Goal: Task Accomplishment & Management: Manage account settings

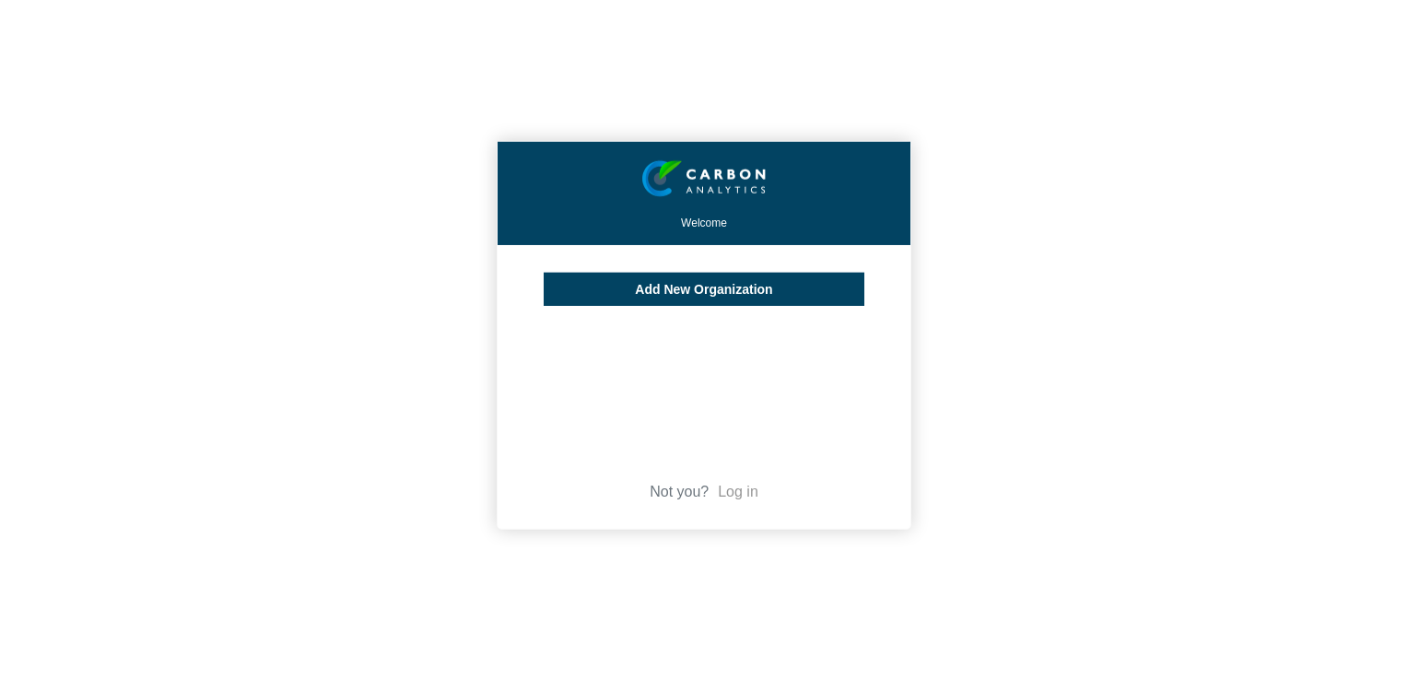
click at [727, 495] on link "Log in" at bounding box center [738, 492] width 41 height 16
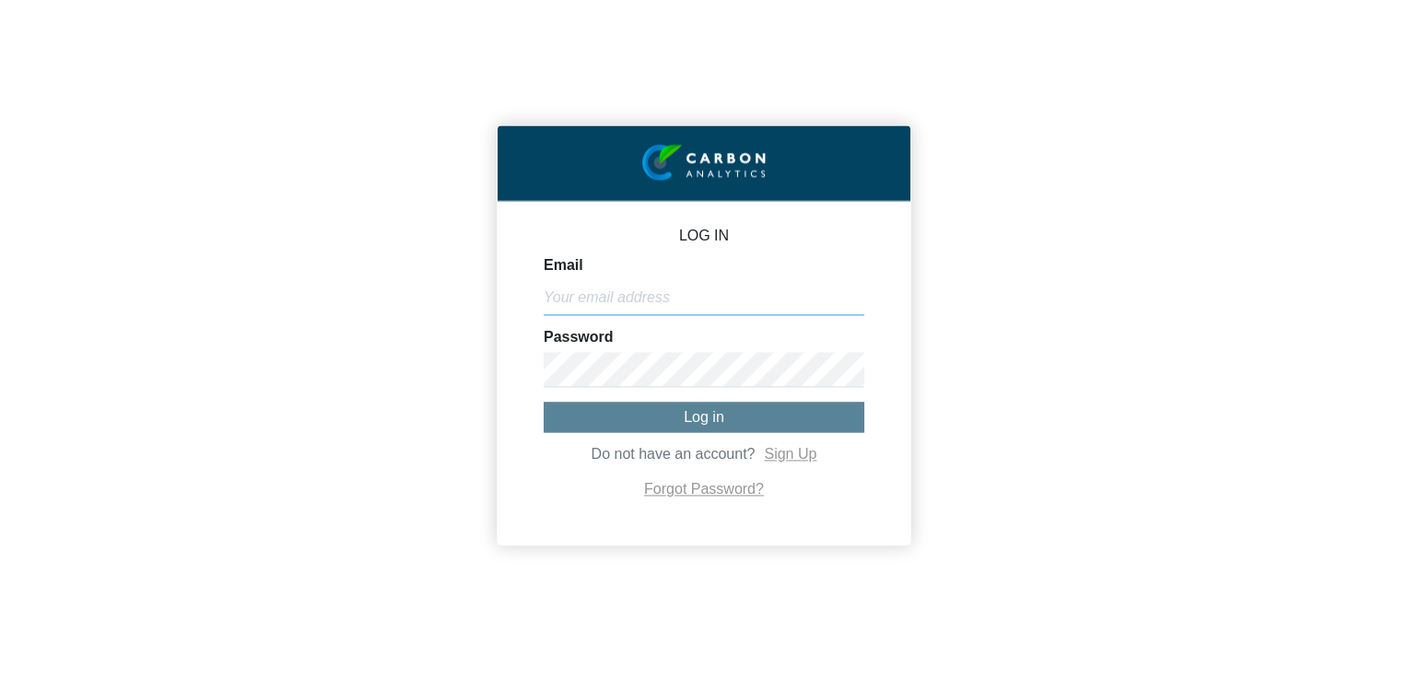
type input "[PERSON_NAME][EMAIL_ADDRESS][PERSON_NAME][DOMAIN_NAME]"
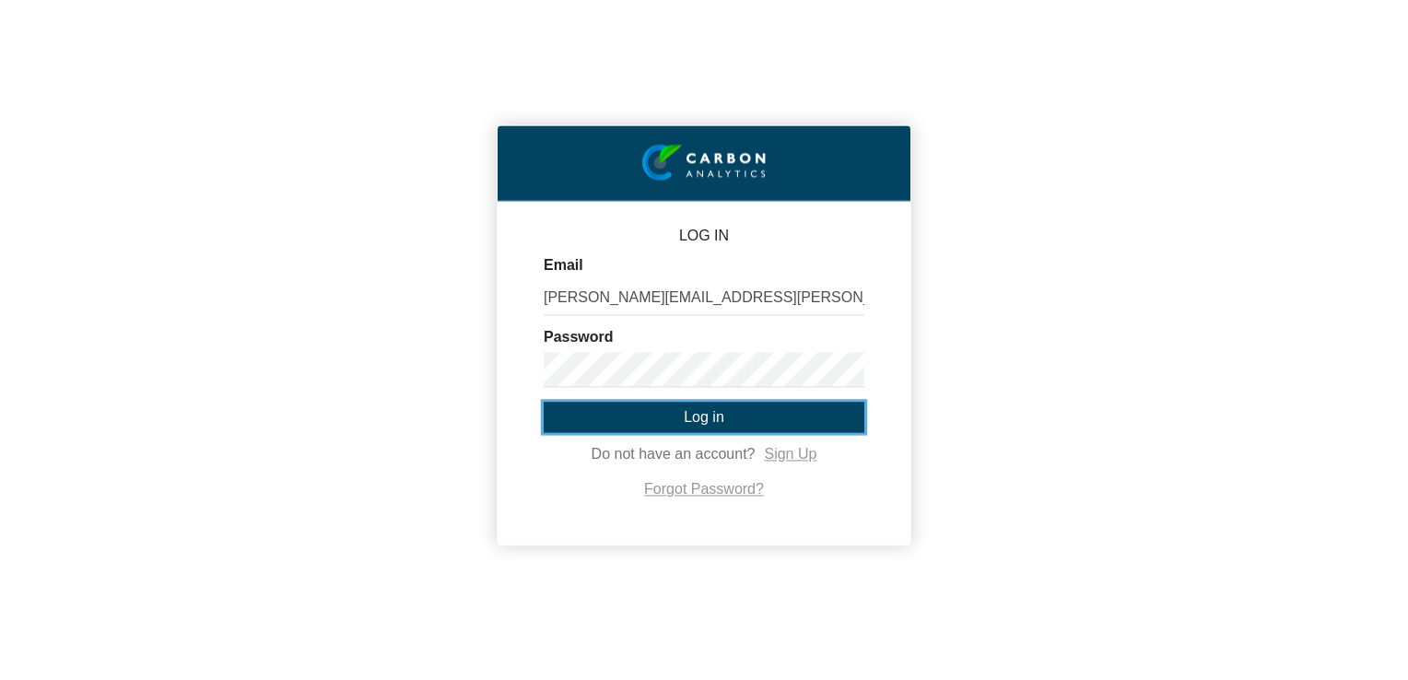
click at [626, 416] on button "Log in" at bounding box center [704, 417] width 321 height 30
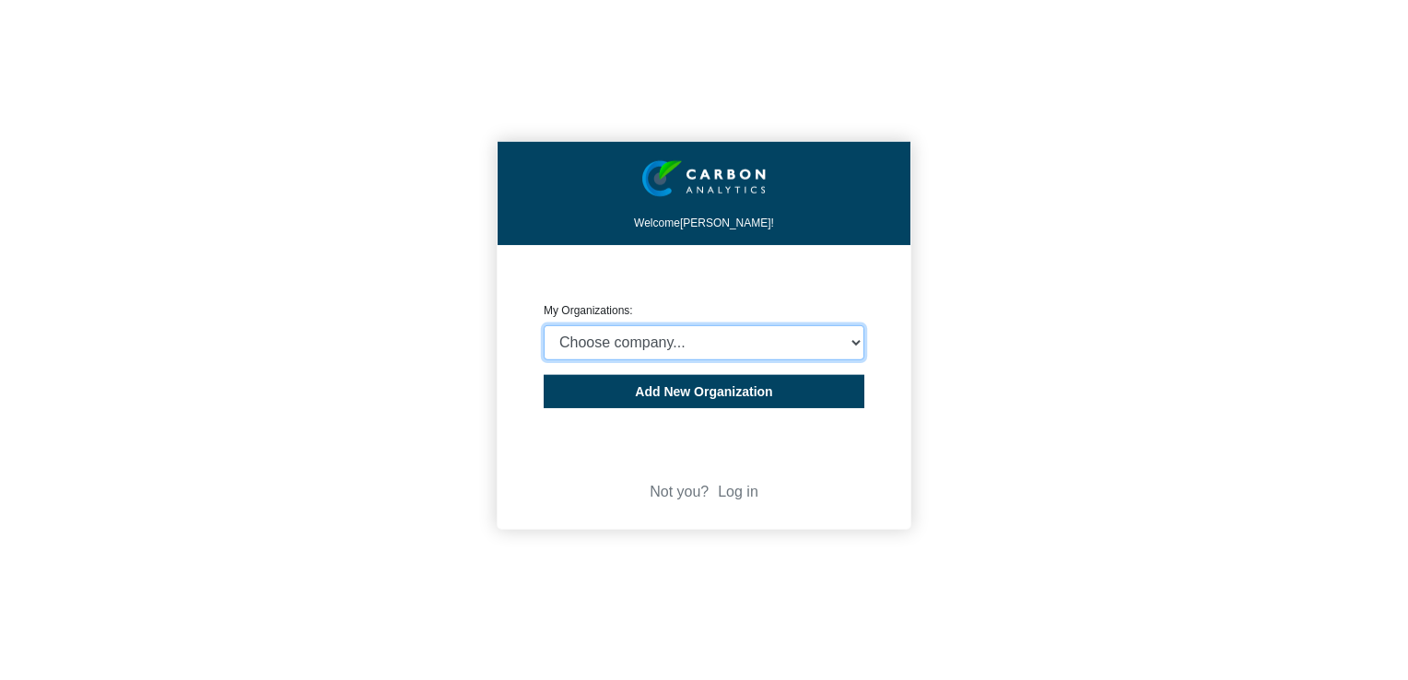
click at [712, 345] on select "Choose company... Rider [PERSON_NAME] (Indian Ocean) Ltd Rider Levett Bucknall …" at bounding box center [704, 342] width 321 height 35
select select "4407908"
click at [544, 325] on select "Choose company... Rider [PERSON_NAME] (Indian Ocean) Ltd Rider Levett Bucknall …" at bounding box center [704, 342] width 321 height 35
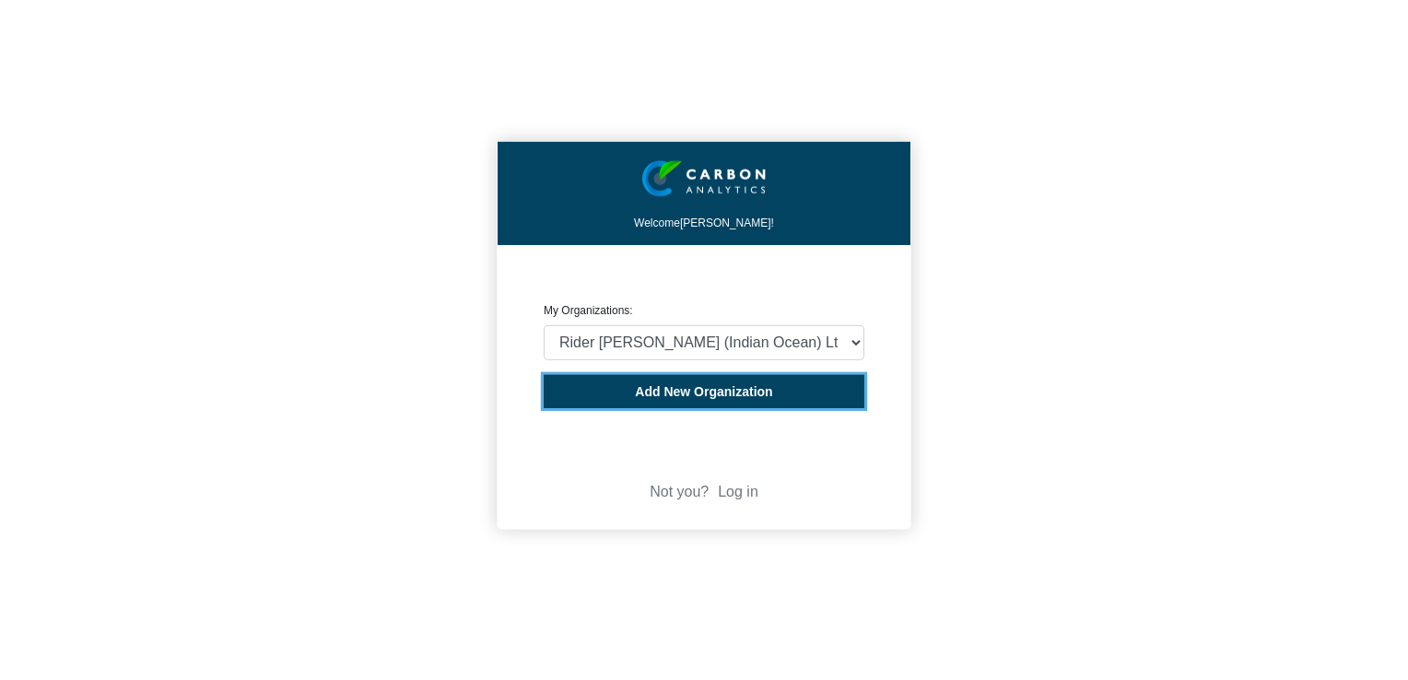
click at [712, 390] on span "Add New Organization" at bounding box center [703, 391] width 137 height 15
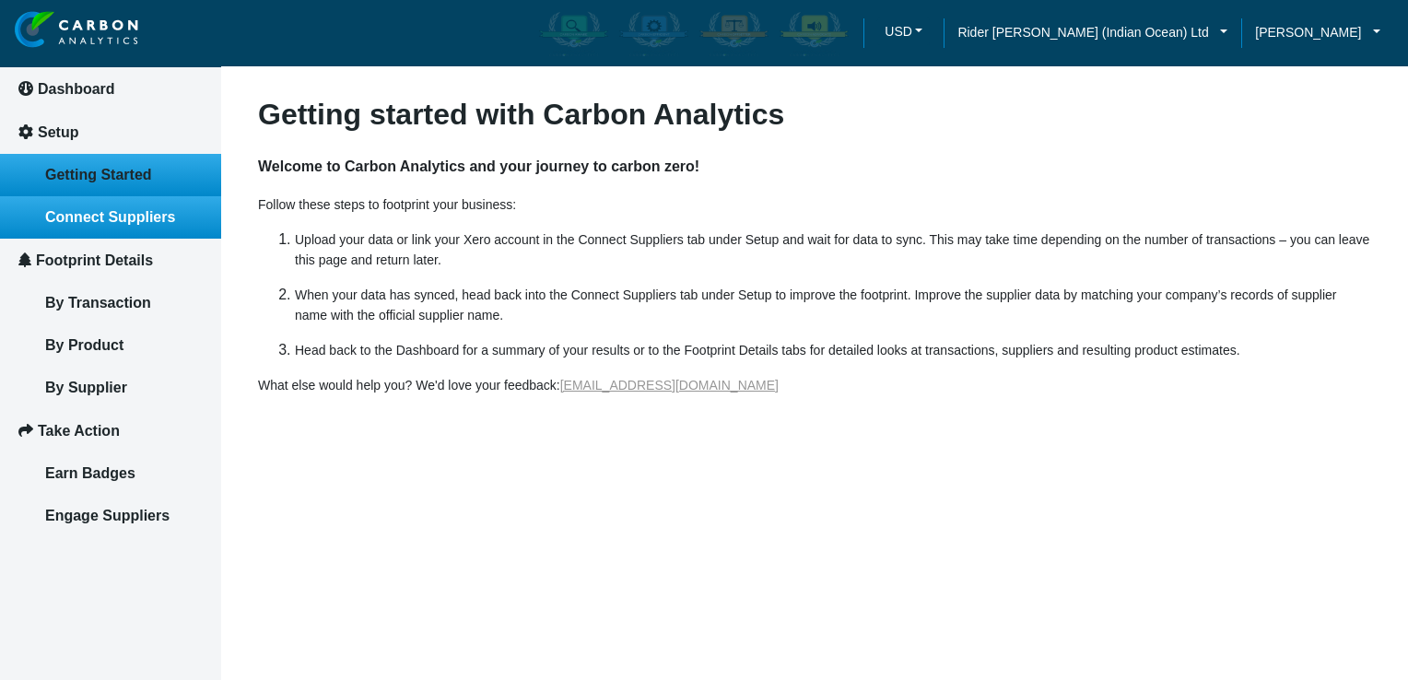
click at [103, 215] on span "Connect Suppliers" at bounding box center [110, 217] width 130 height 16
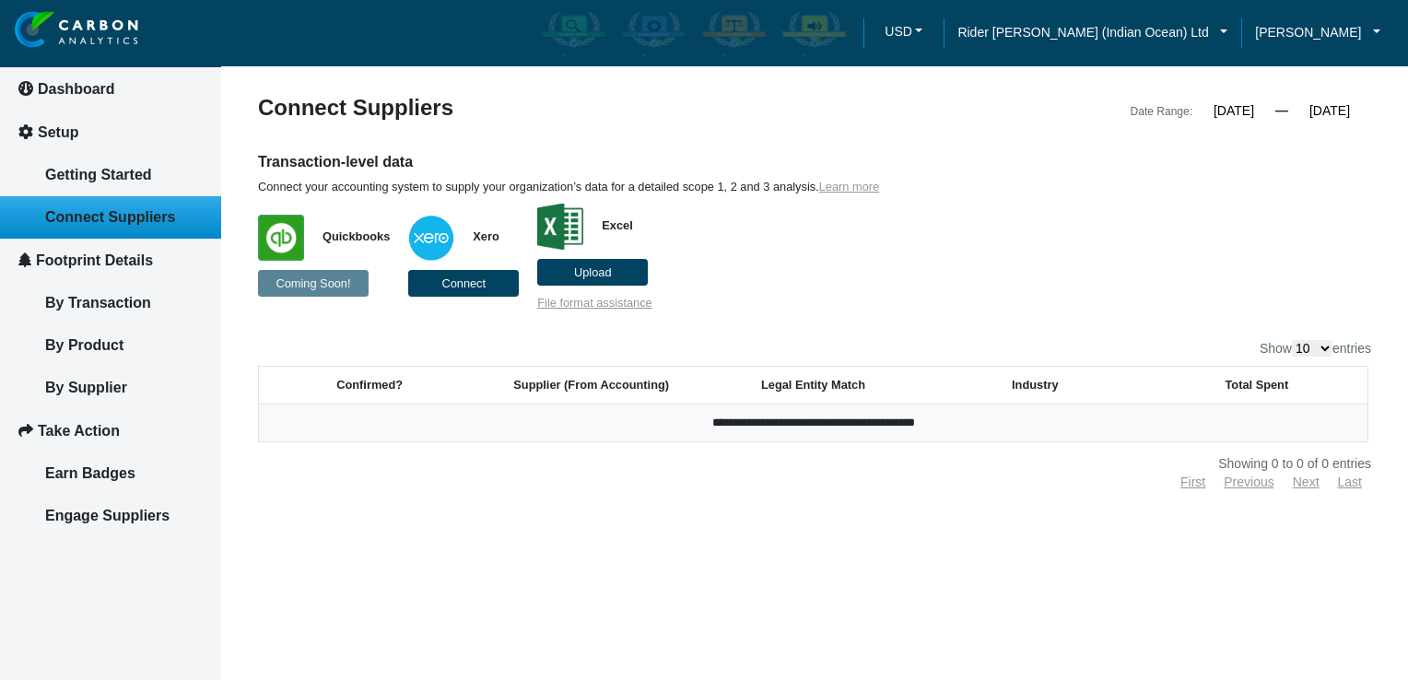
click at [1222, 102] on input "[DATE]" at bounding box center [1234, 110] width 83 height 17
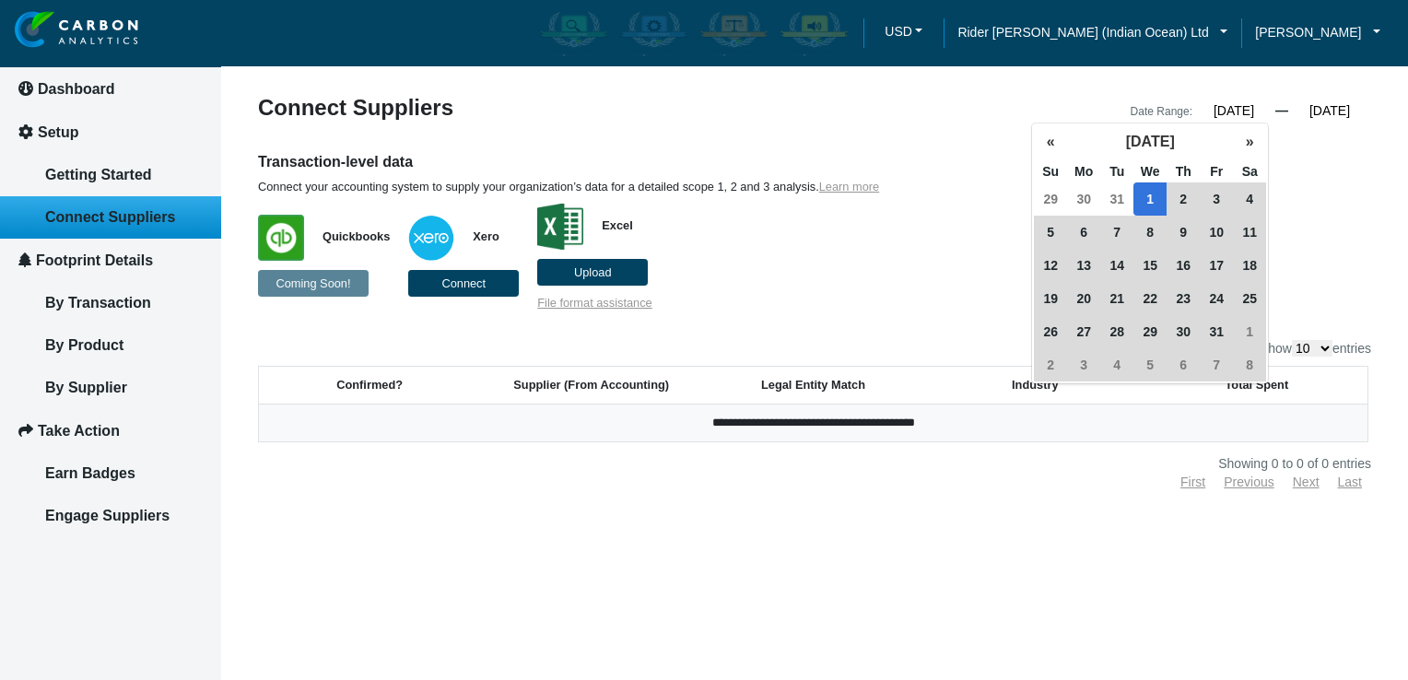
click at [1158, 190] on span "1" at bounding box center [1150, 198] width 33 height 33
click at [1153, 192] on span "1" at bounding box center [1150, 198] width 33 height 33
click at [1334, 191] on div "Transaction-level data Connect your accounting system to supply your organizati…" at bounding box center [814, 231] width 1141 height 159
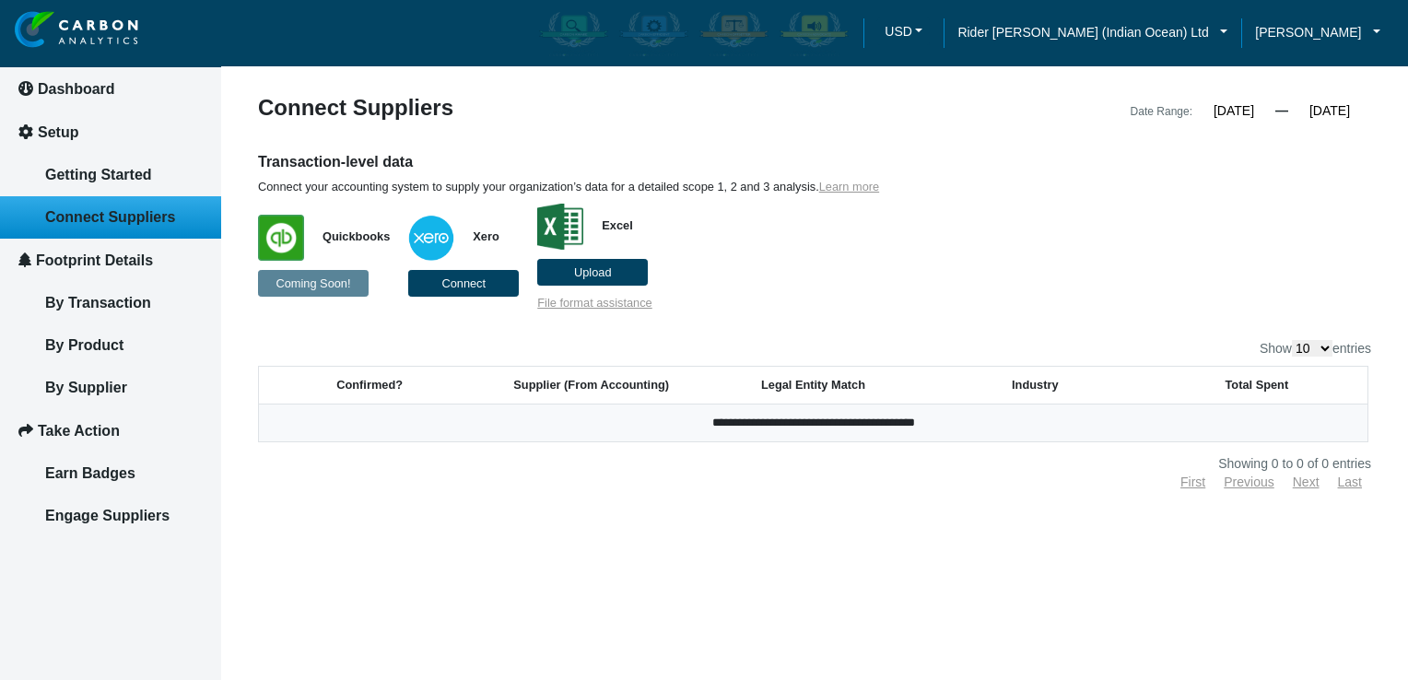
click at [1352, 102] on input "[DATE]" at bounding box center [1329, 110] width 83 height 17
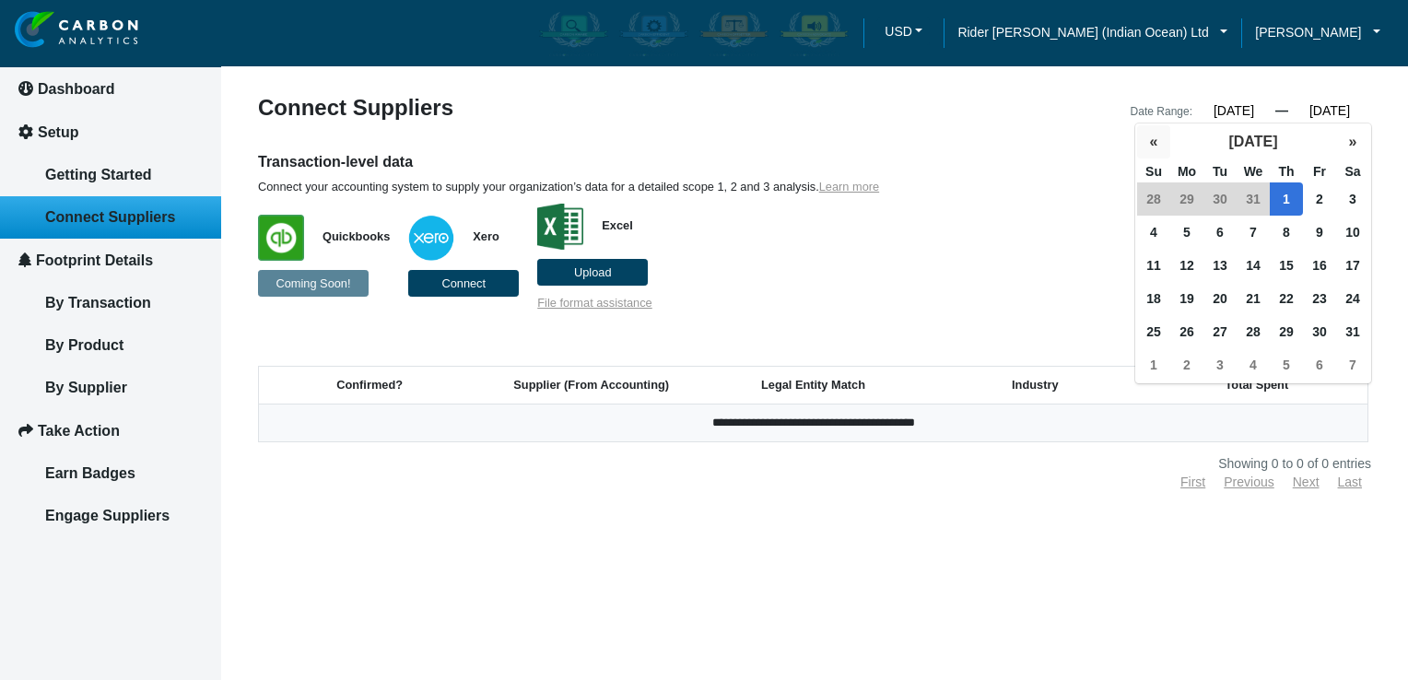
click at [1149, 146] on button "«" at bounding box center [1153, 141] width 33 height 33
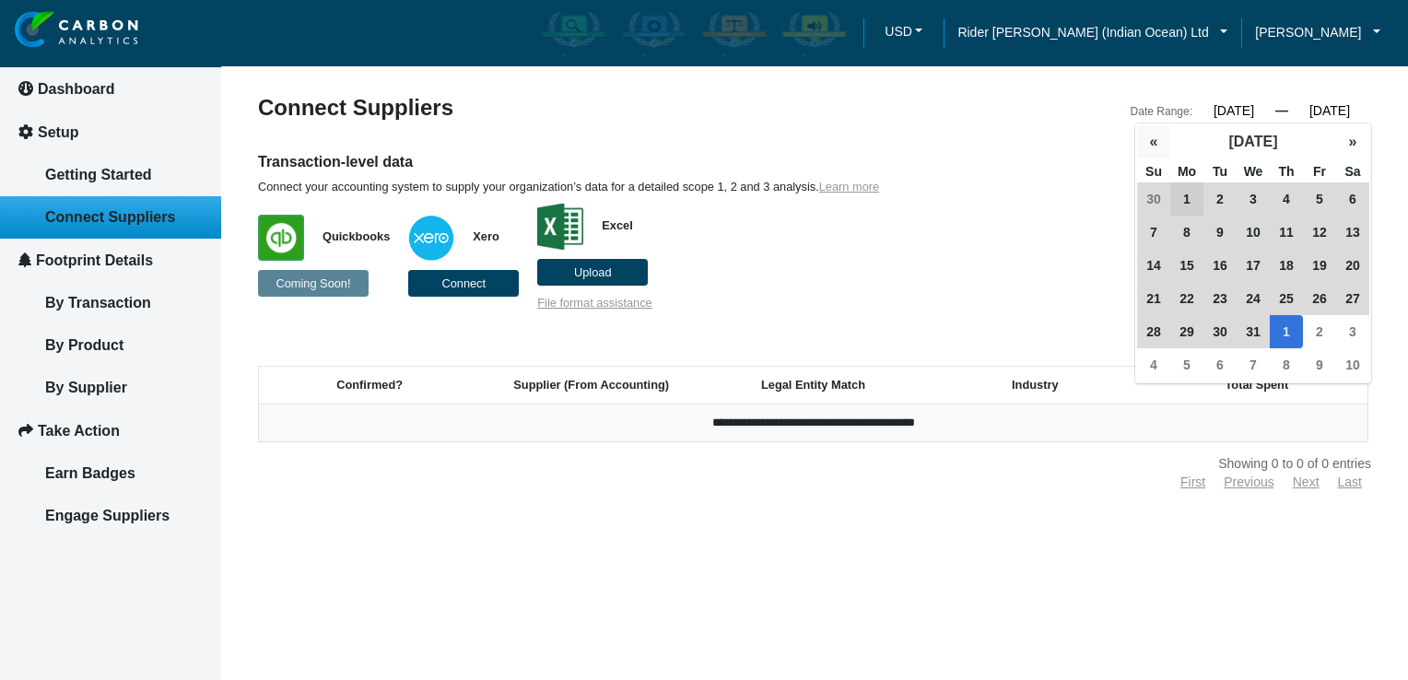
click at [1149, 146] on button "«" at bounding box center [1153, 141] width 33 height 33
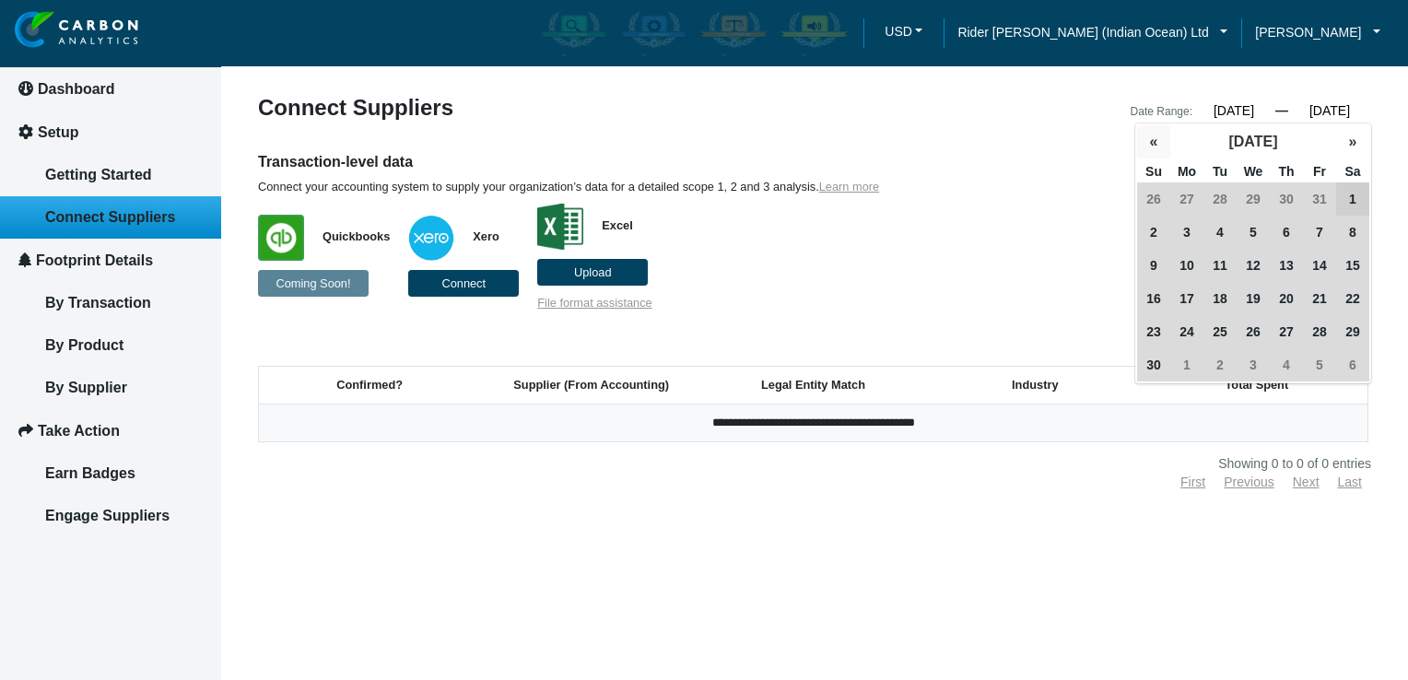
click at [1149, 146] on button "«" at bounding box center [1153, 141] width 33 height 33
click at [1357, 146] on button "»" at bounding box center [1352, 141] width 33 height 33
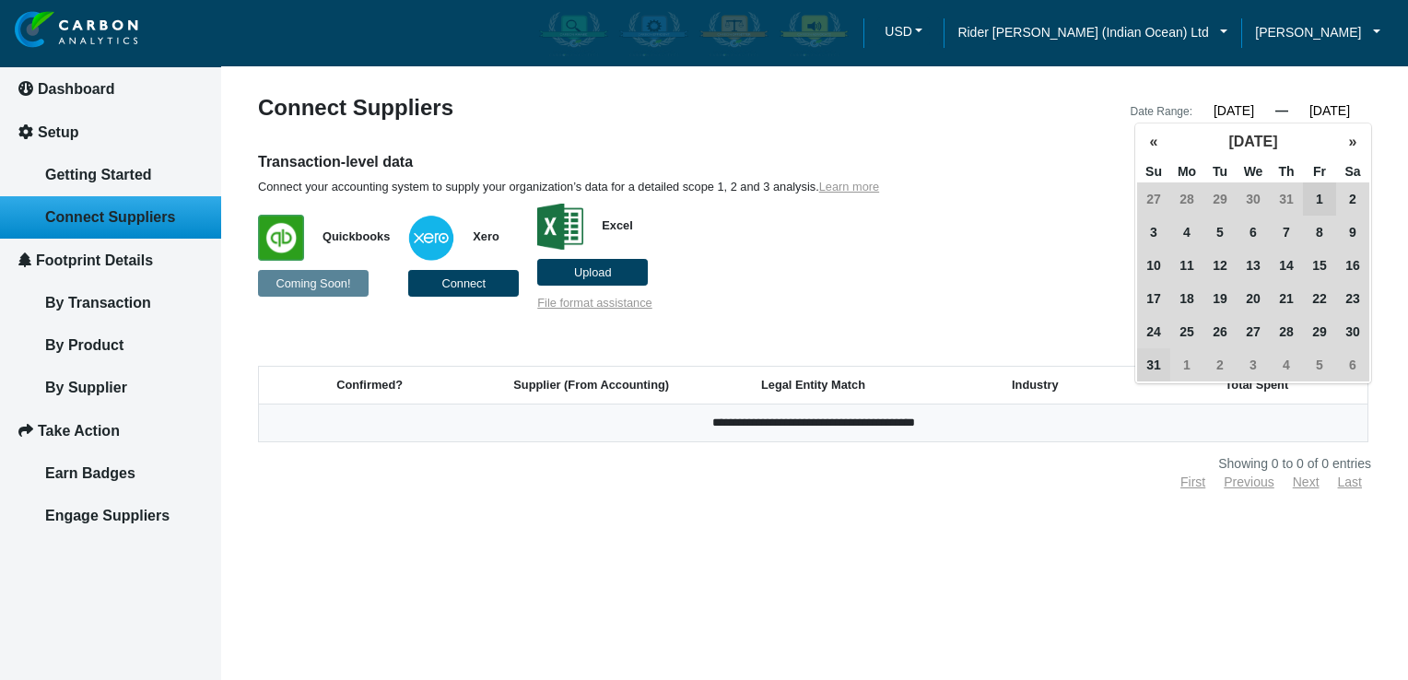
click at [1144, 360] on span "31" at bounding box center [1153, 364] width 33 height 33
type input "[DATE]"
click at [994, 171] on h6 "Transaction-level data" at bounding box center [672, 162] width 829 height 20
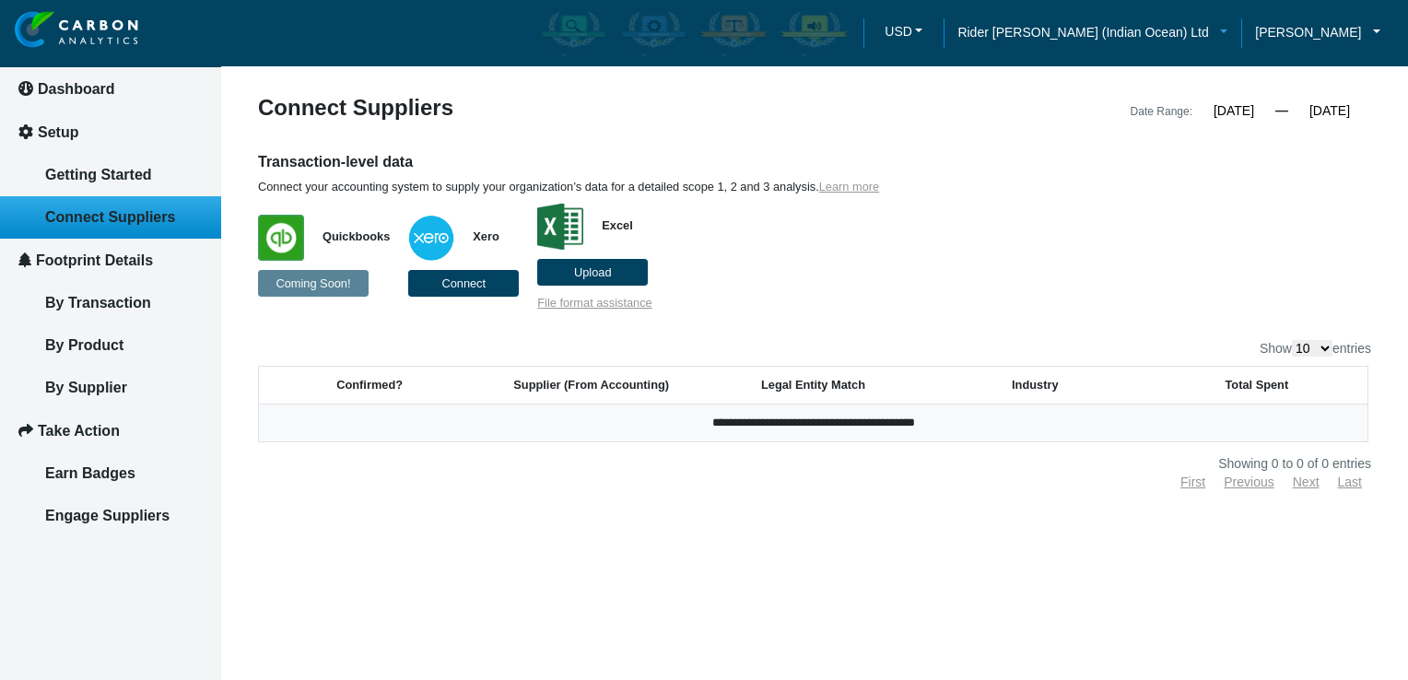
click at [1218, 36] on link "Rider [PERSON_NAME] (Indian Ocean) Ltd" at bounding box center [1093, 32] width 298 height 20
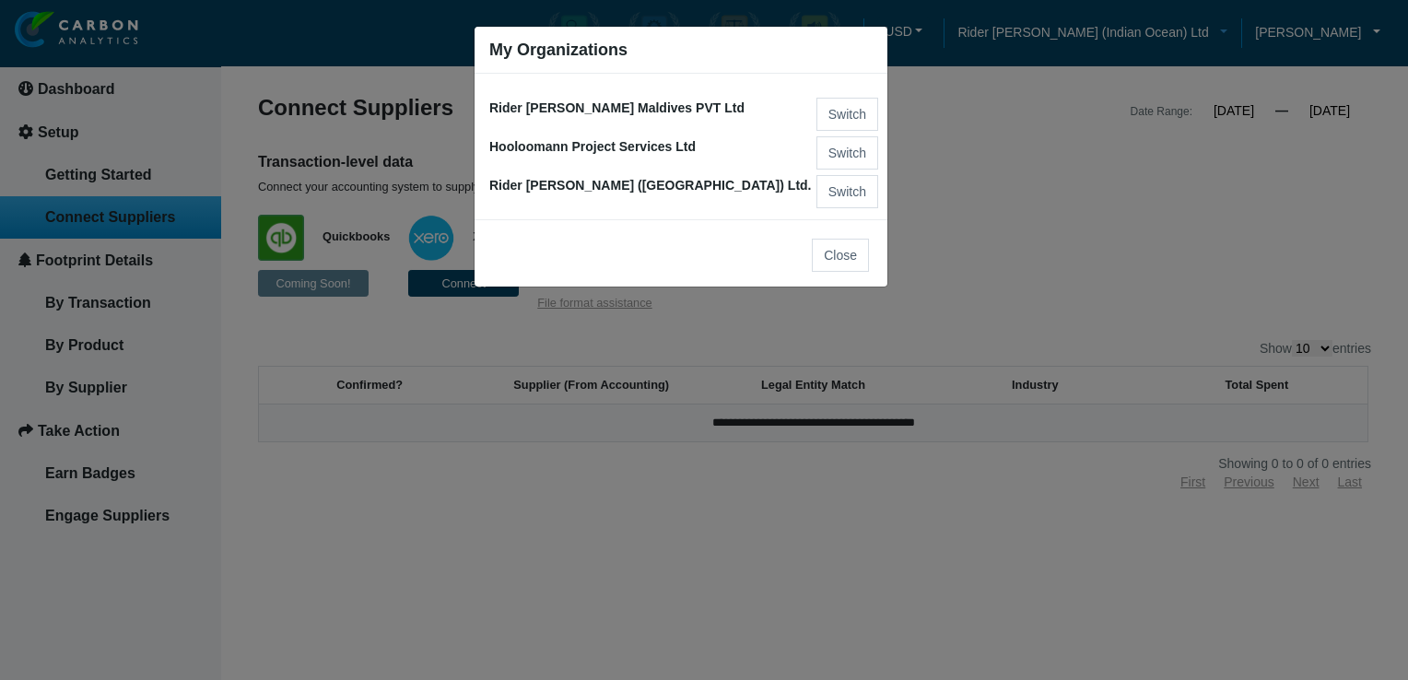
click at [1218, 36] on ngb-modal-window "My Organizations Rider [PERSON_NAME] Maldives PVT Ltd Switch Hooloomann Project…" at bounding box center [704, 340] width 1408 height 680
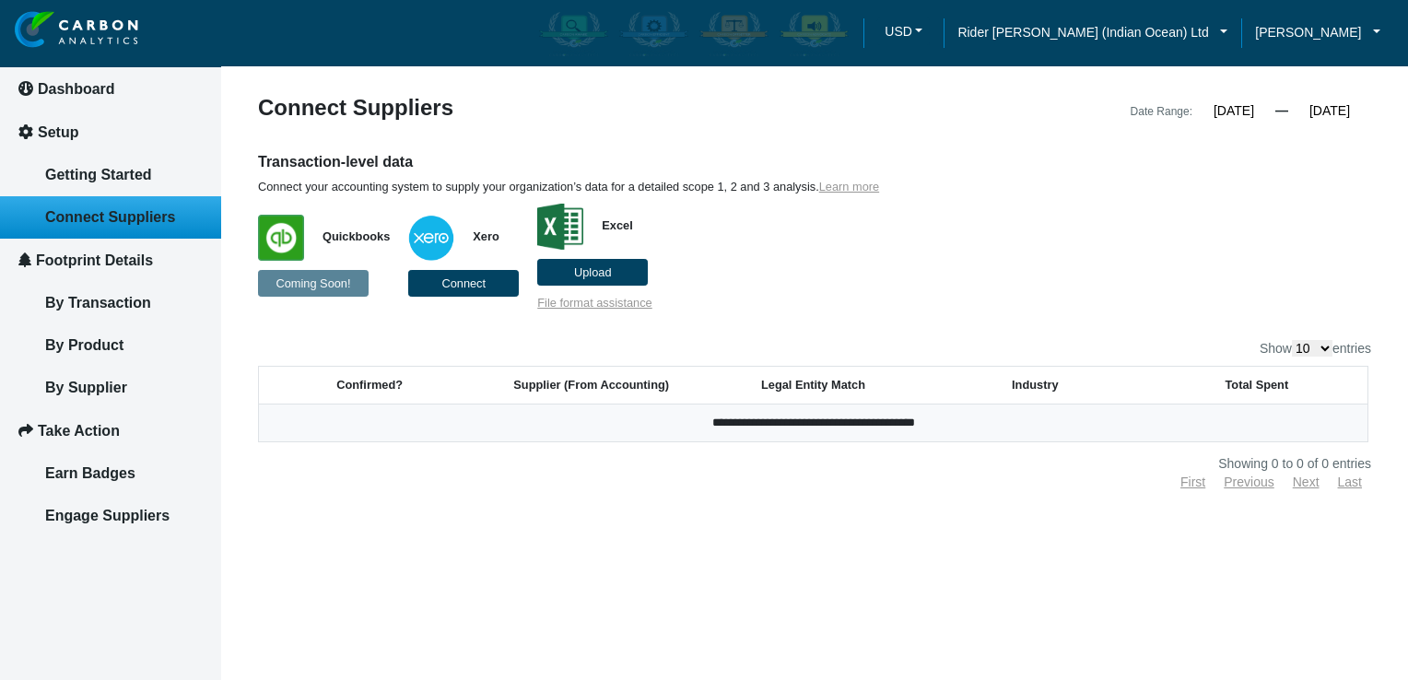
click at [1340, 206] on div "Transaction-level data Connect your accounting system to supply your organizati…" at bounding box center [814, 231] width 1141 height 159
click at [607, 263] on label "Upload" at bounding box center [592, 272] width 111 height 27
click at [0, 0] on input "Upload" at bounding box center [0, 0] width 0 height 0
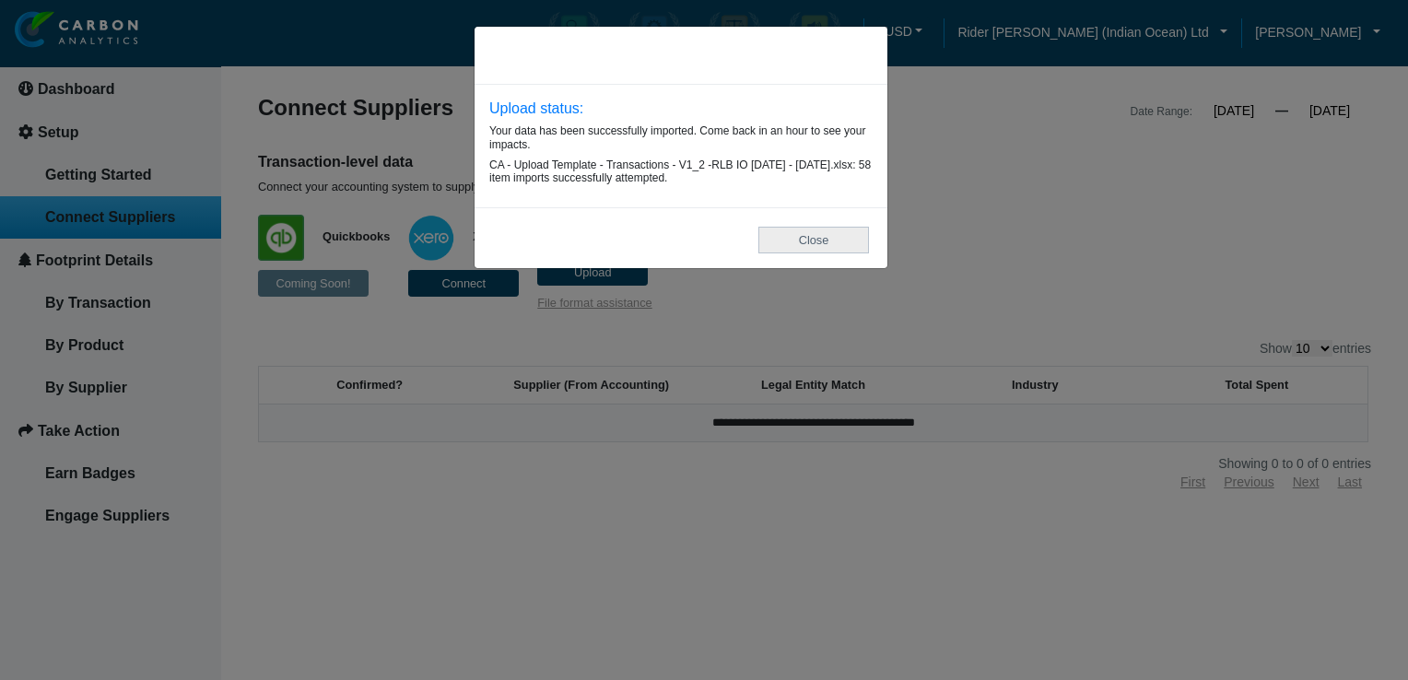
click at [817, 245] on button "Close" at bounding box center [814, 240] width 111 height 27
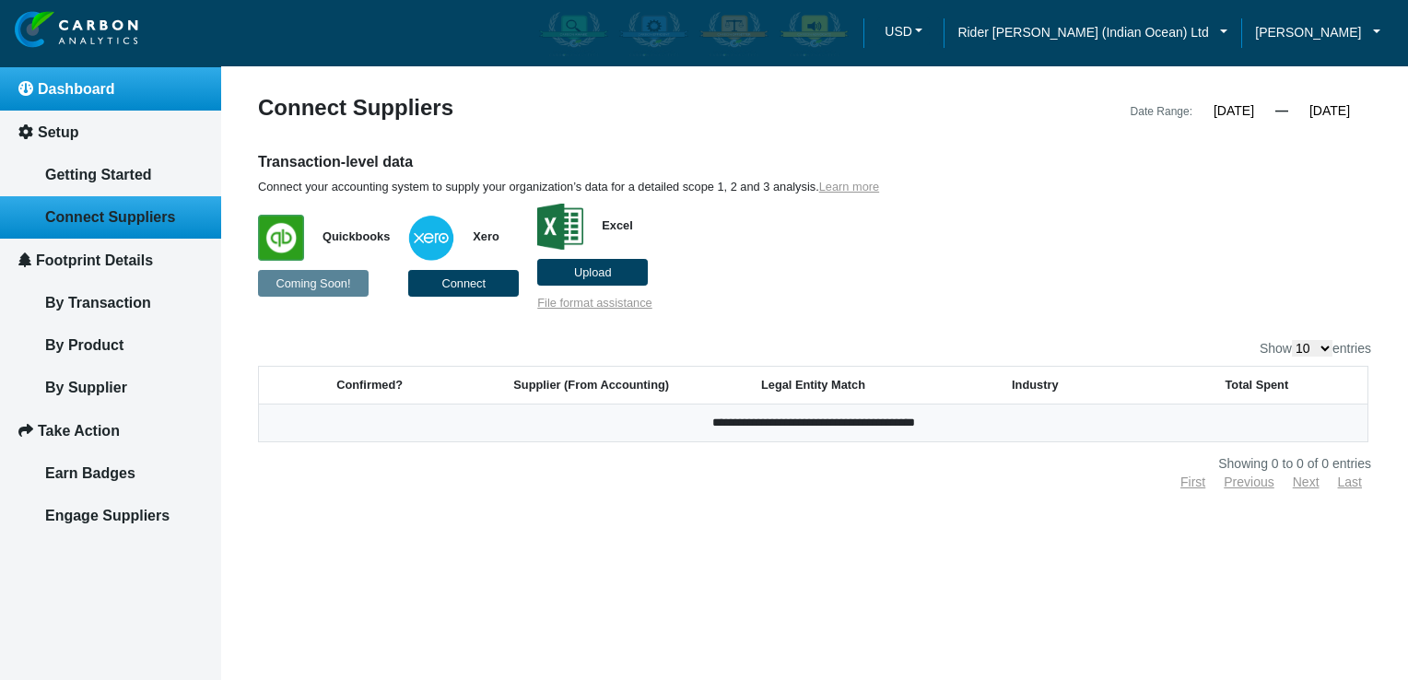
click at [80, 75] on link "Dashboard" at bounding box center [110, 88] width 221 height 43
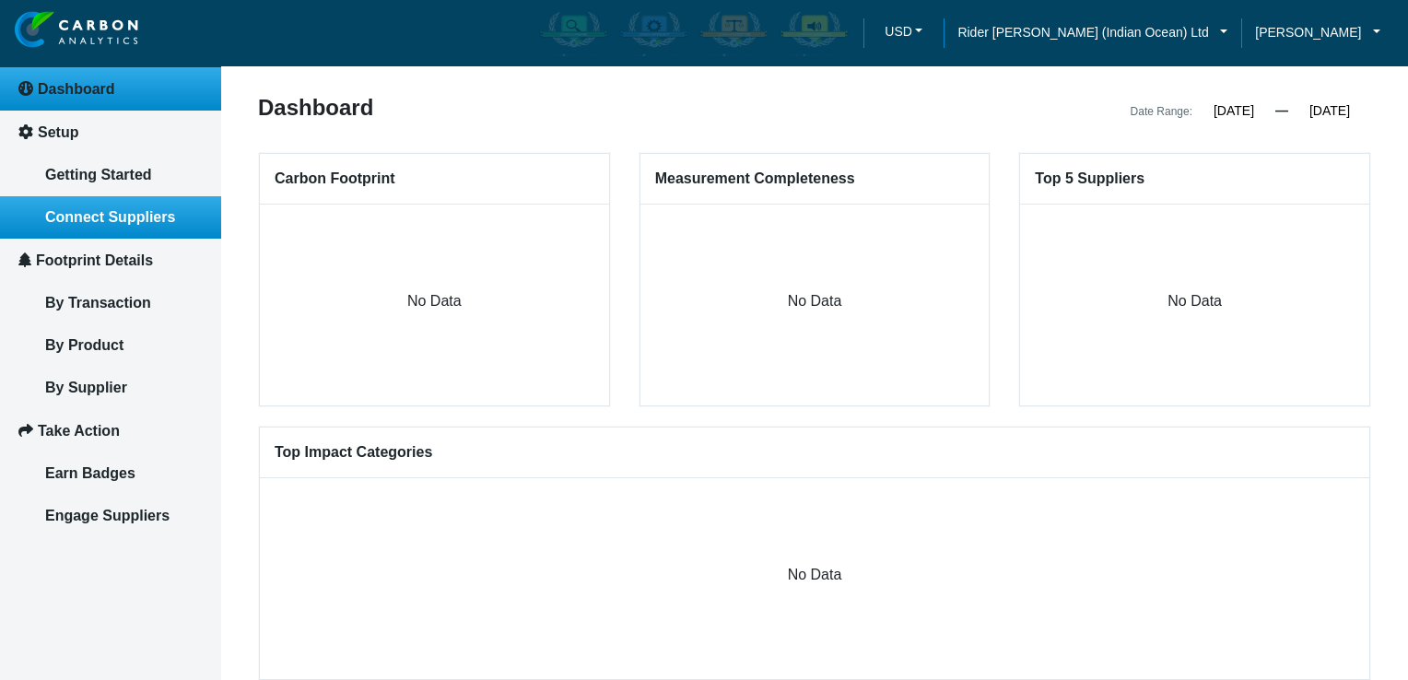
click at [123, 218] on span "Connect Suppliers" at bounding box center [110, 217] width 130 height 16
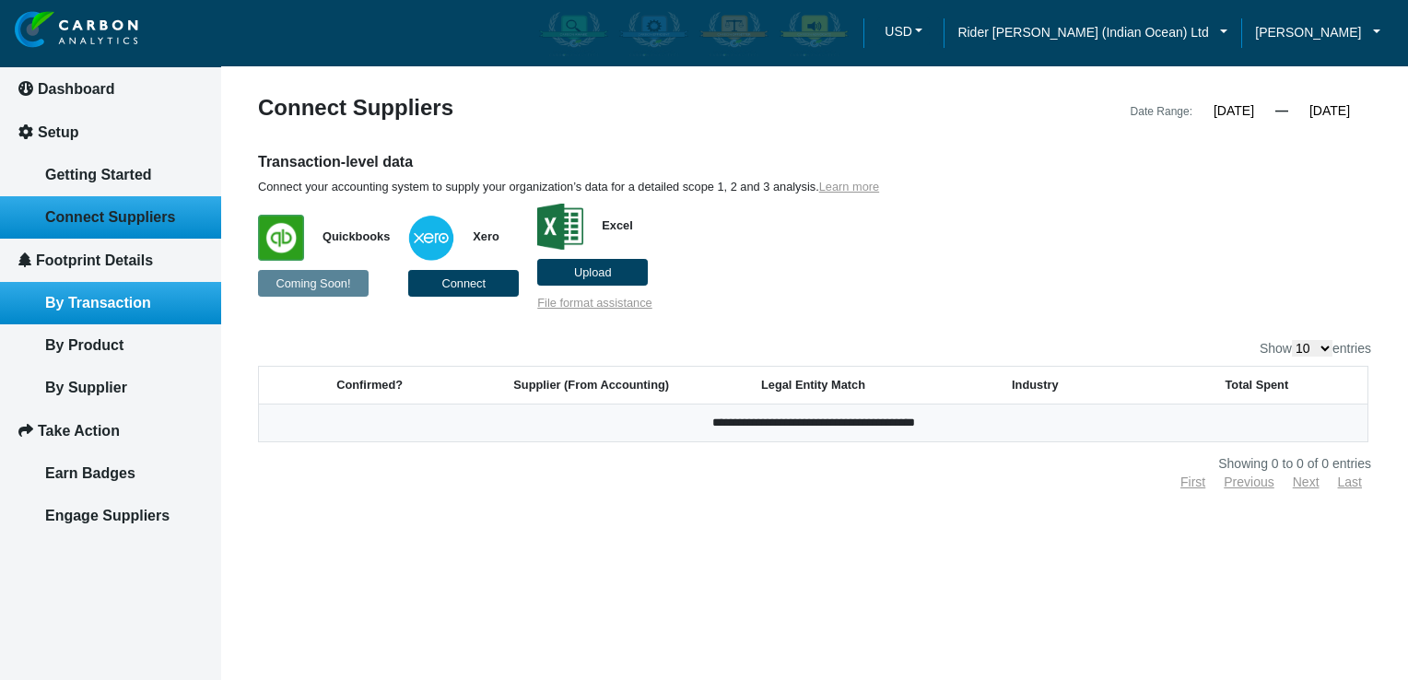
click at [92, 299] on span "By Transaction" at bounding box center [98, 303] width 106 height 16
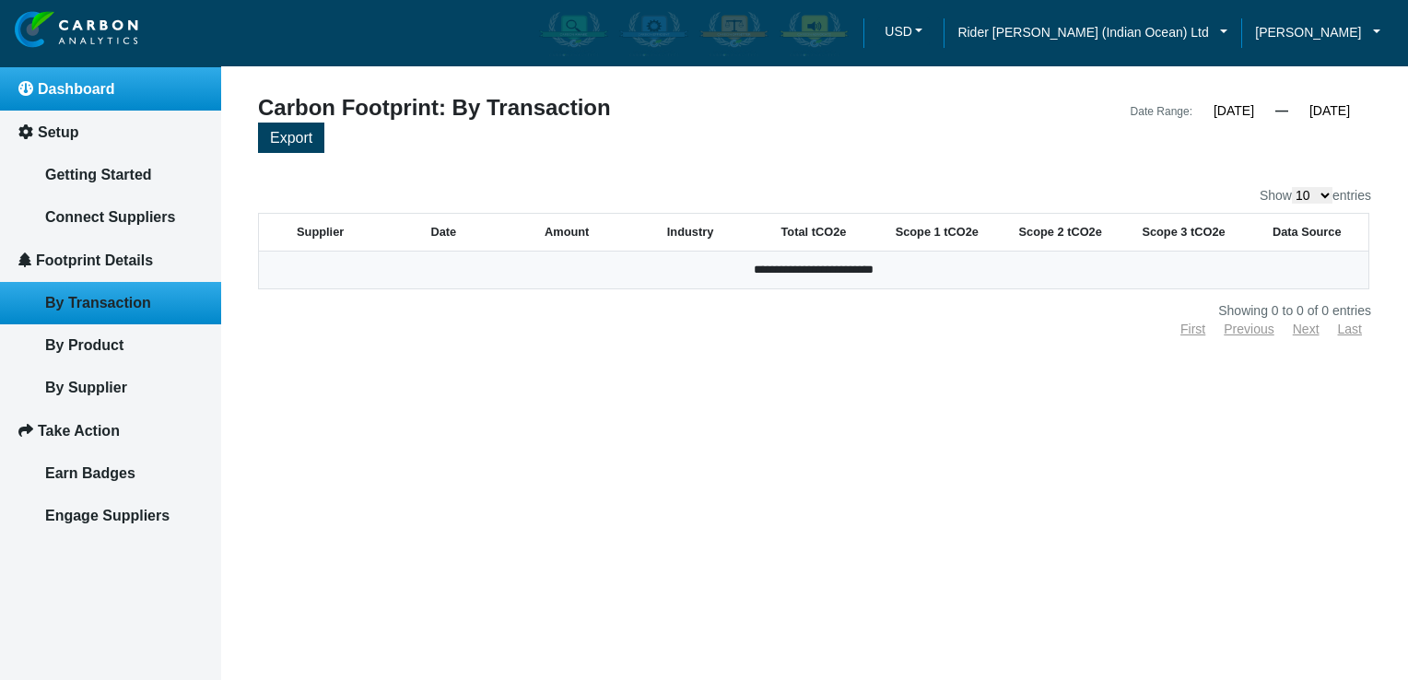
click at [88, 95] on span "Dashboard" at bounding box center [76, 89] width 77 height 16
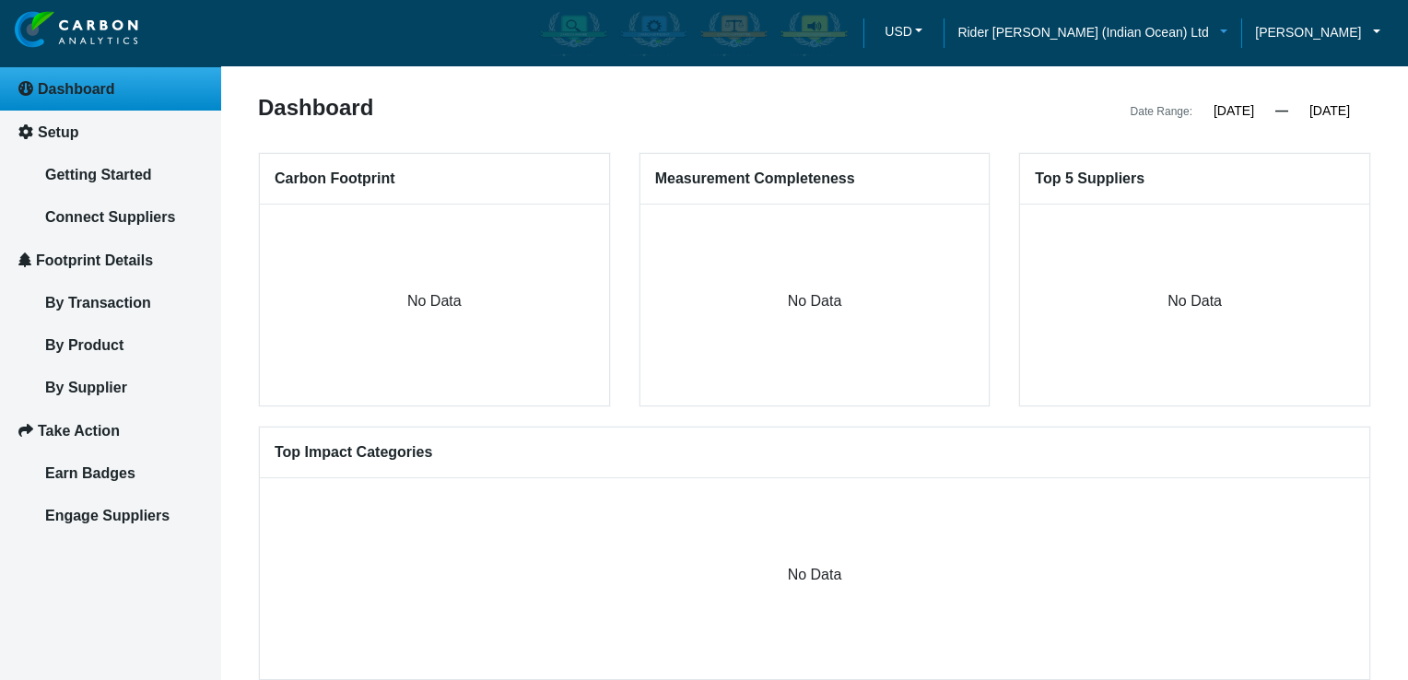
click at [1193, 28] on span "Rider [PERSON_NAME] (Indian Ocean) Ltd" at bounding box center [1083, 32] width 251 height 20
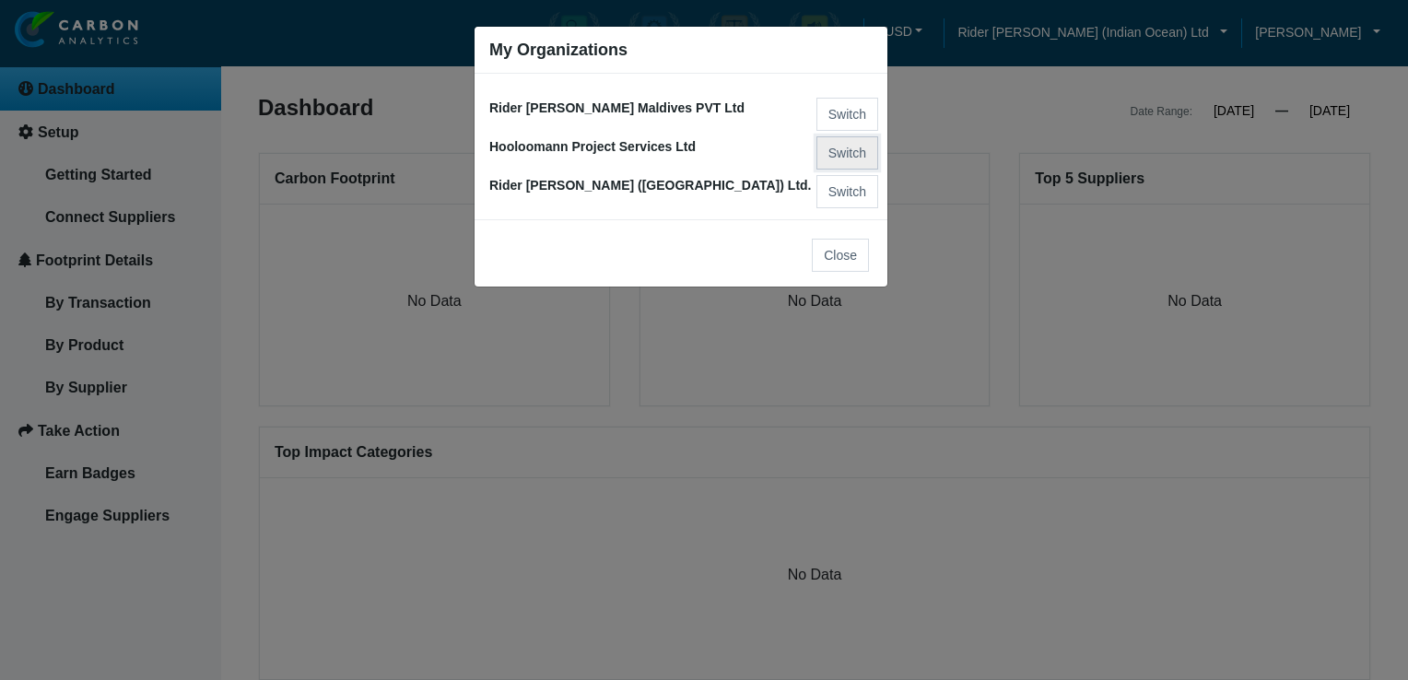
click at [834, 144] on button "Switch" at bounding box center [848, 152] width 62 height 33
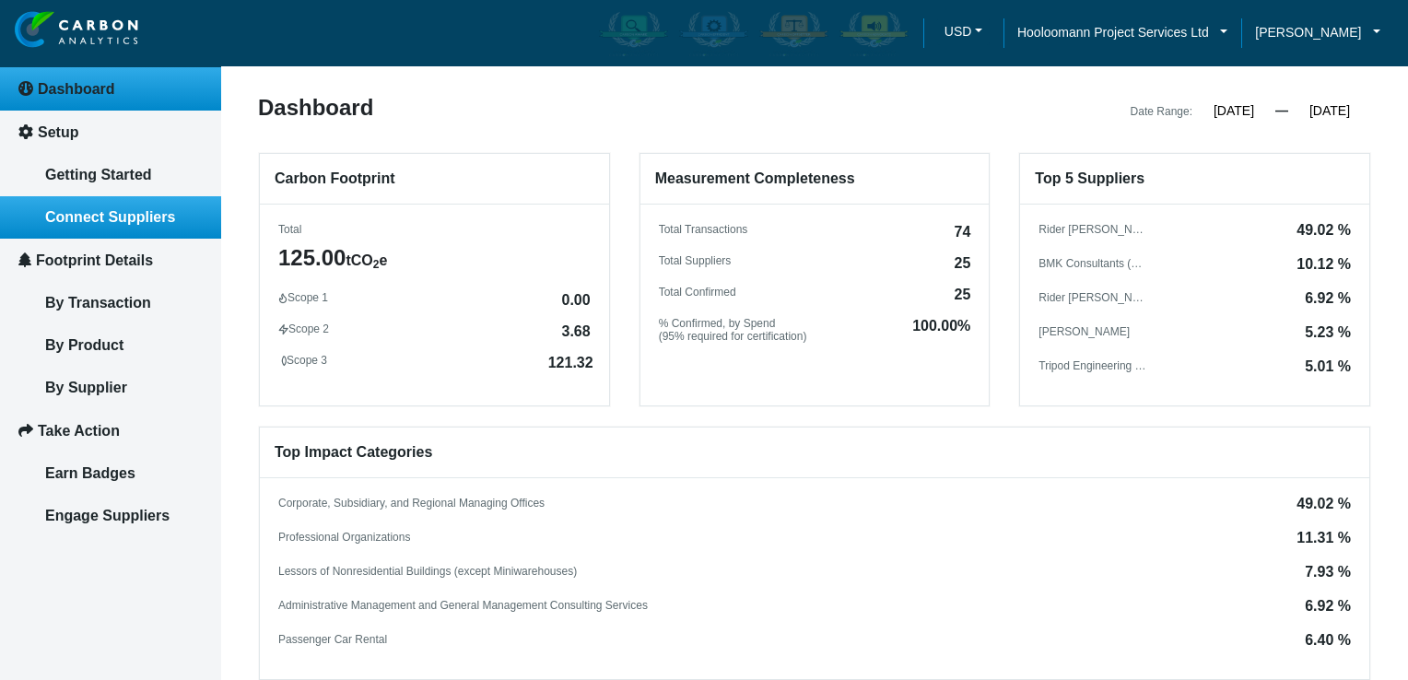
click at [94, 203] on link "Connect Suppliers" at bounding box center [110, 217] width 221 height 42
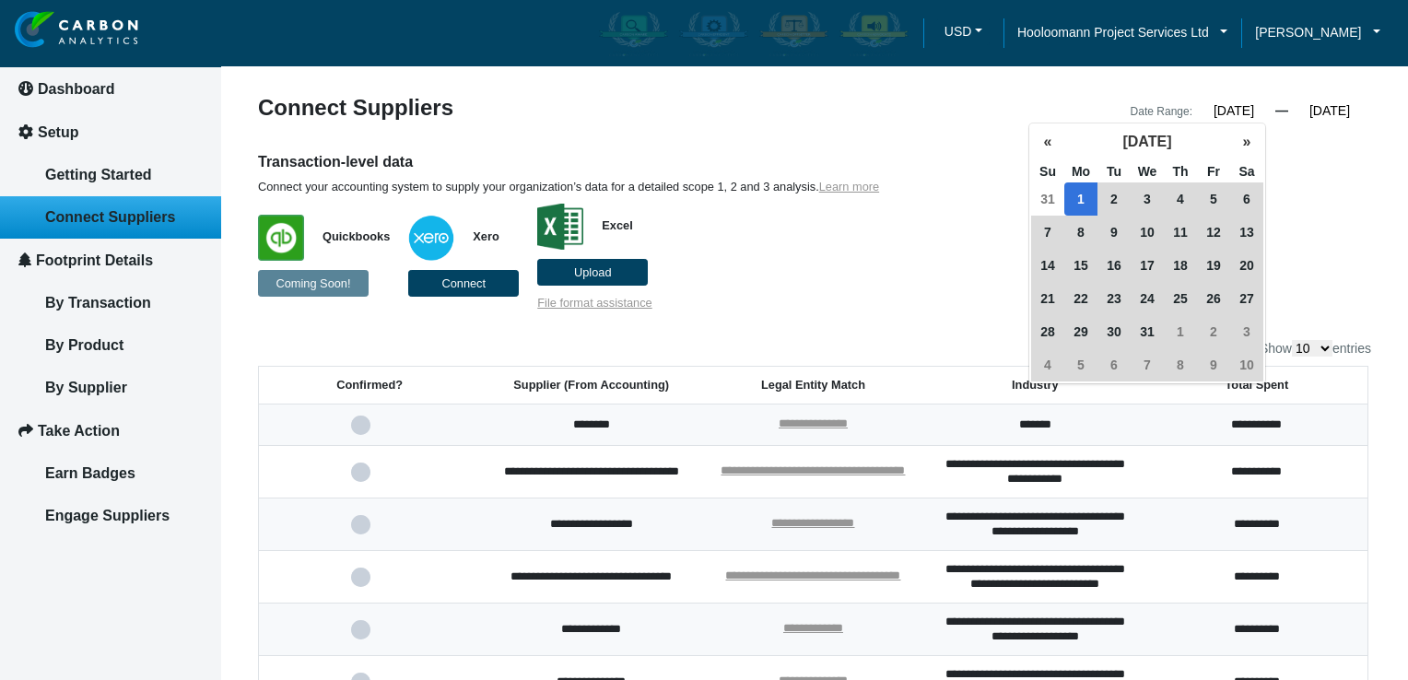
click at [1237, 108] on input "01/01/2024" at bounding box center [1234, 110] width 83 height 17
click at [1246, 146] on button "»" at bounding box center [1246, 141] width 33 height 33
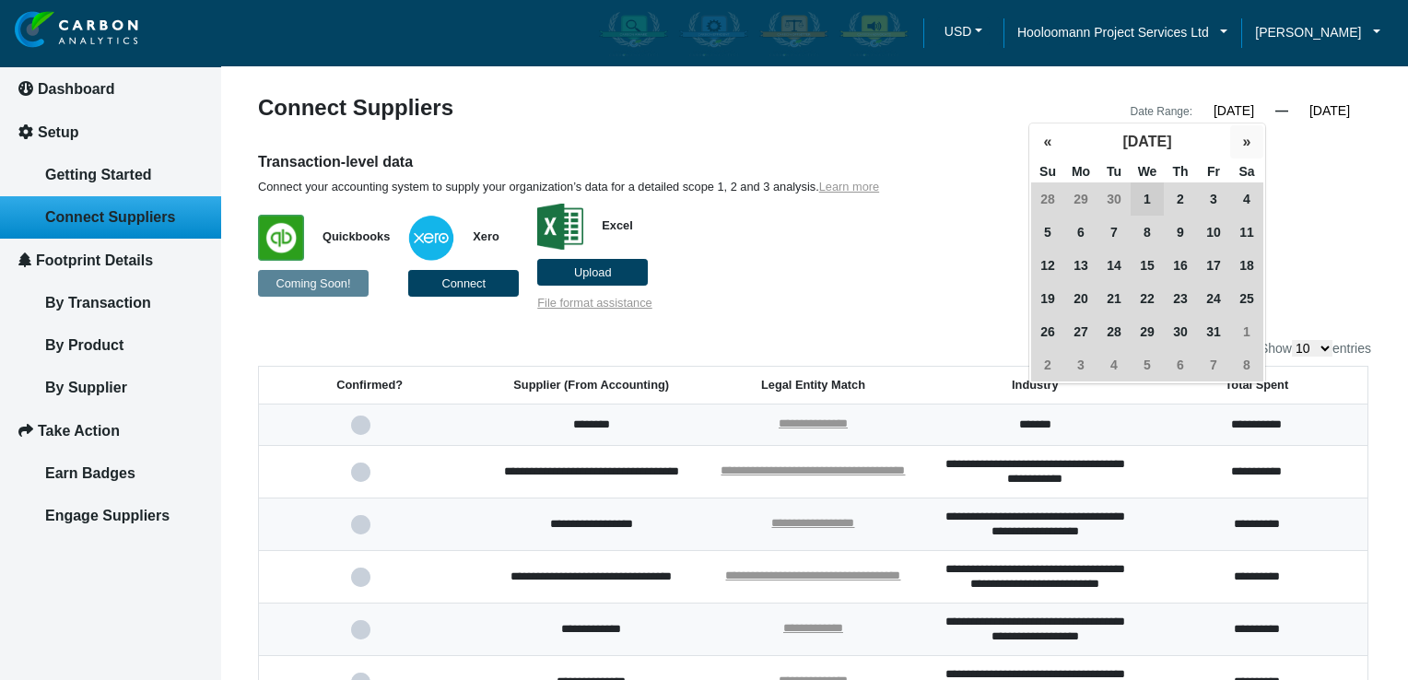
click at [1246, 146] on button "»" at bounding box center [1246, 141] width 33 height 33
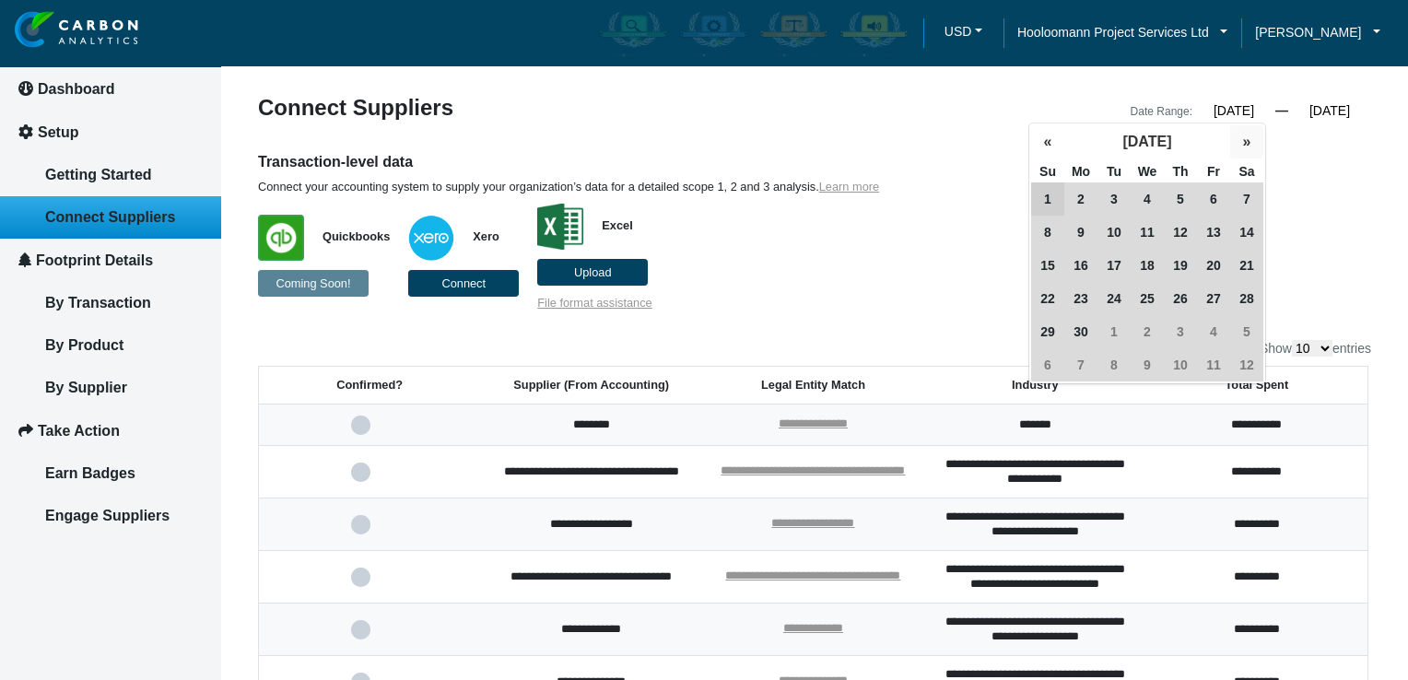
click at [1246, 146] on button "»" at bounding box center [1246, 141] width 33 height 33
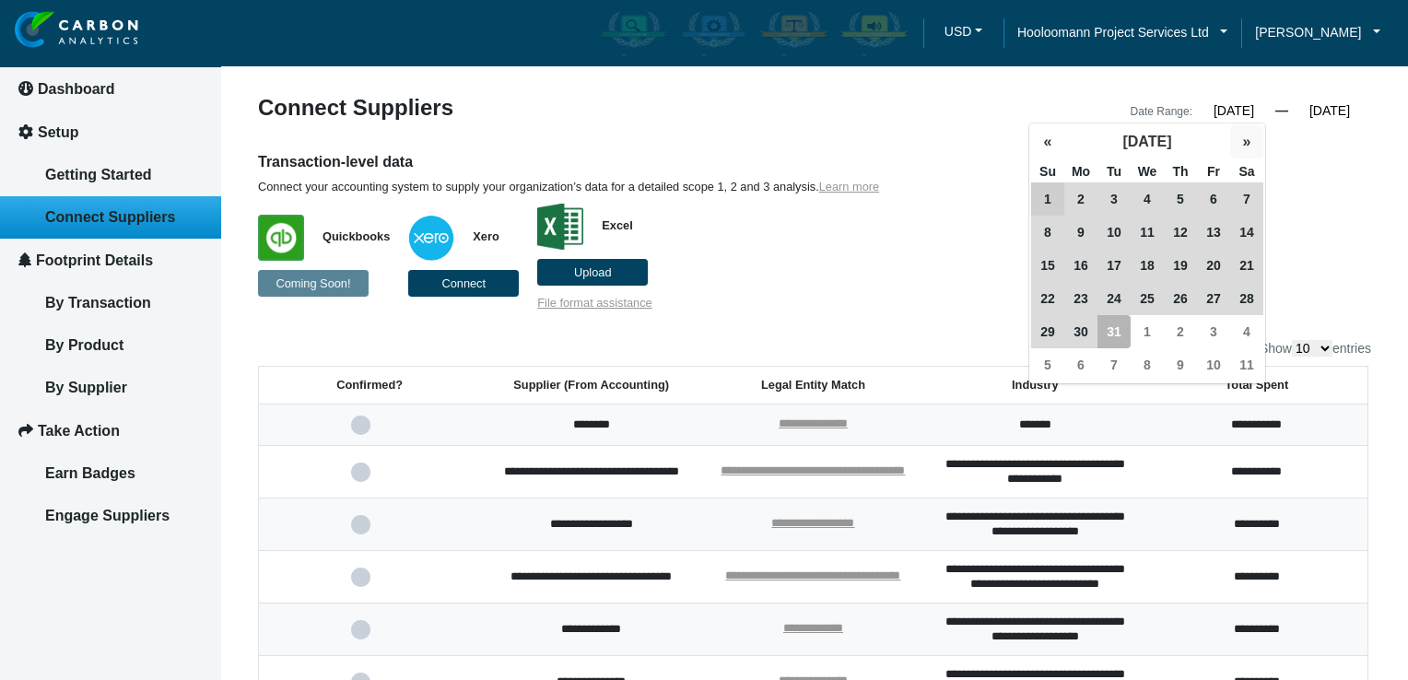
click at [1246, 146] on button "»" at bounding box center [1246, 141] width 33 height 33
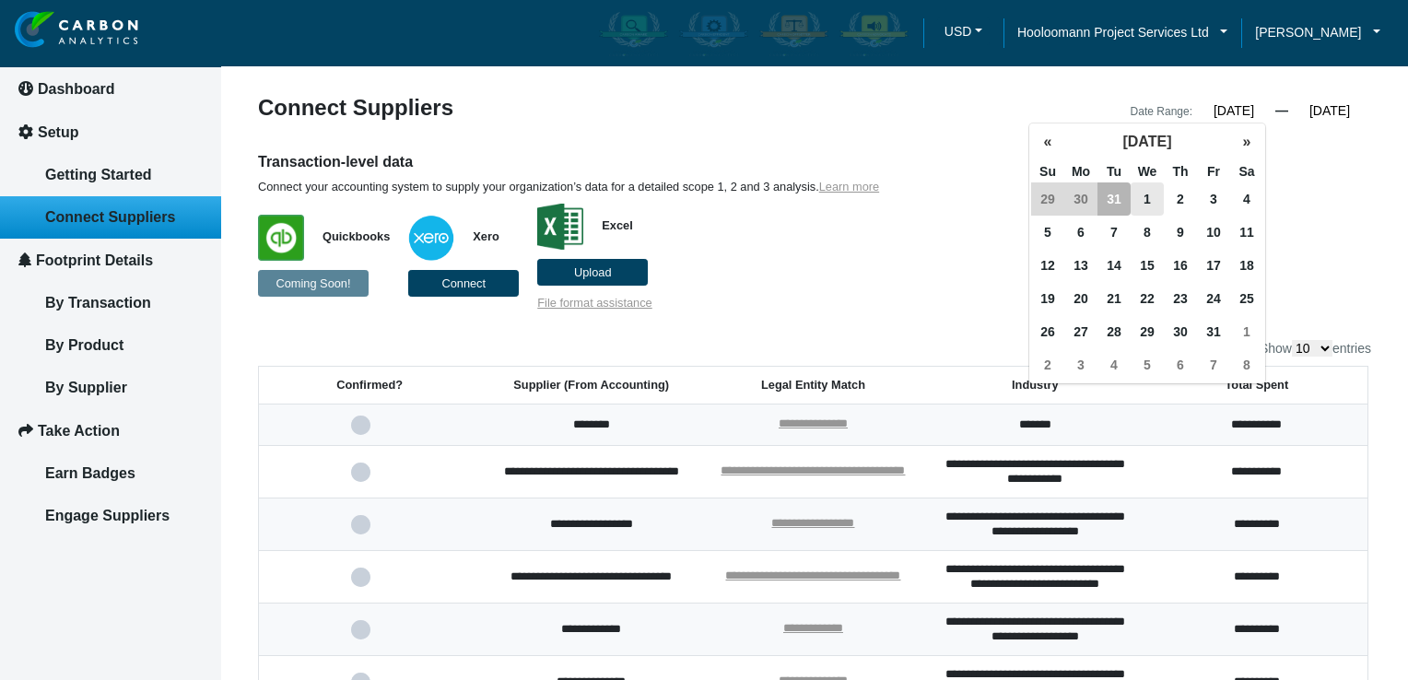
click at [1138, 197] on span "1" at bounding box center [1147, 198] width 33 height 33
type input "01/01/2024"
type input "[DATE]"
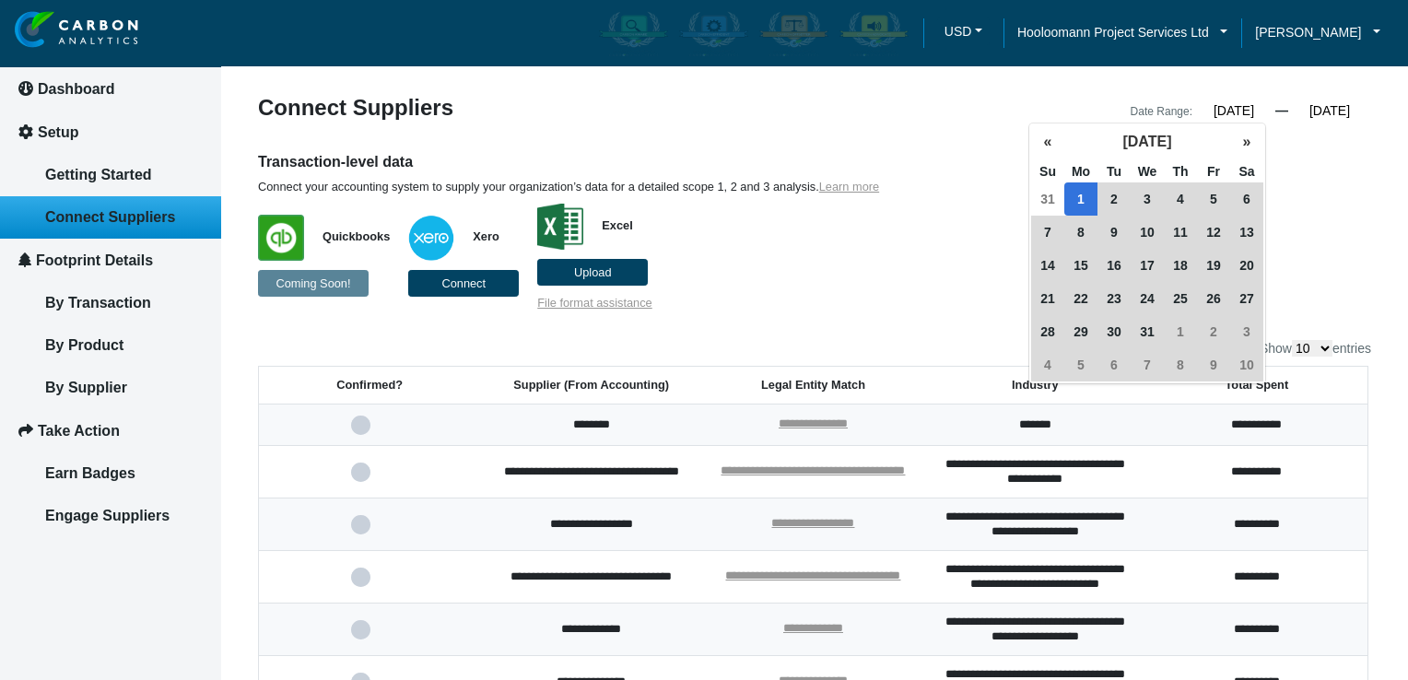
click at [1070, 193] on span "1" at bounding box center [1080, 198] width 33 height 33
click at [1235, 142] on button "»" at bounding box center [1246, 141] width 33 height 33
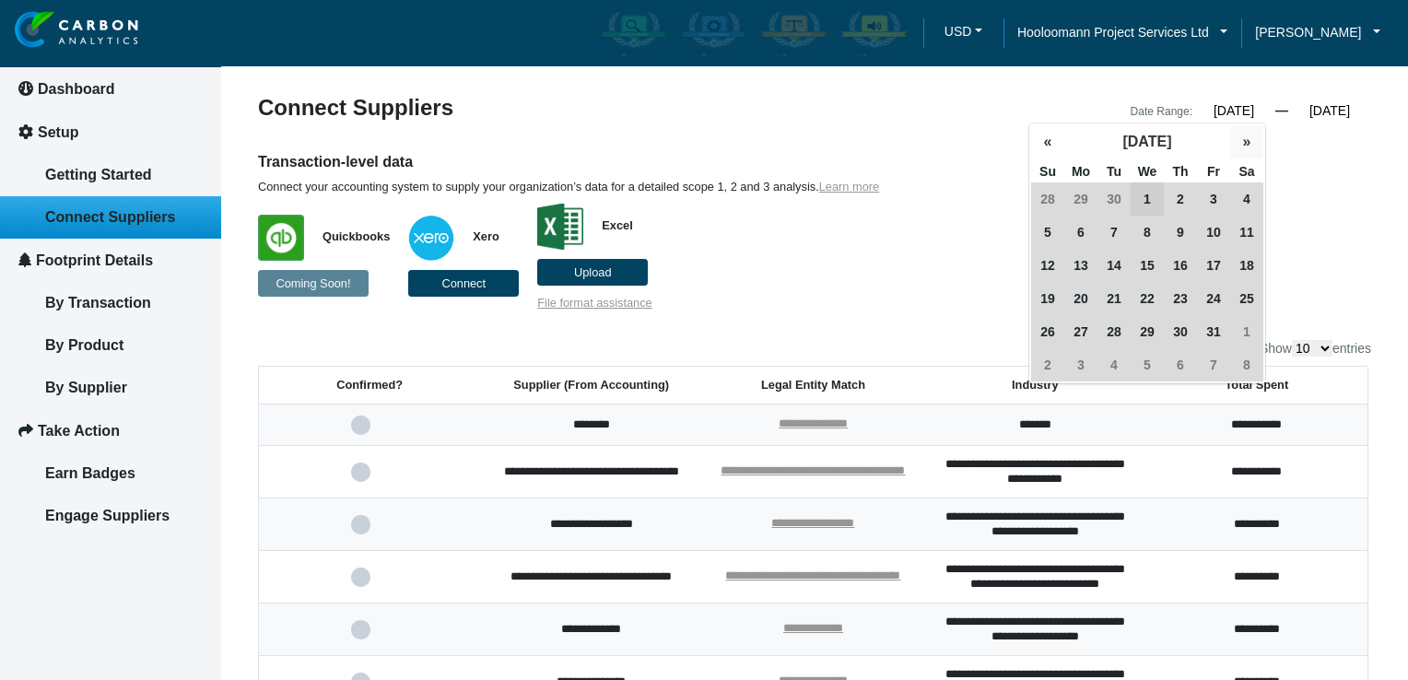
click at [1235, 142] on button "»" at bounding box center [1246, 141] width 33 height 33
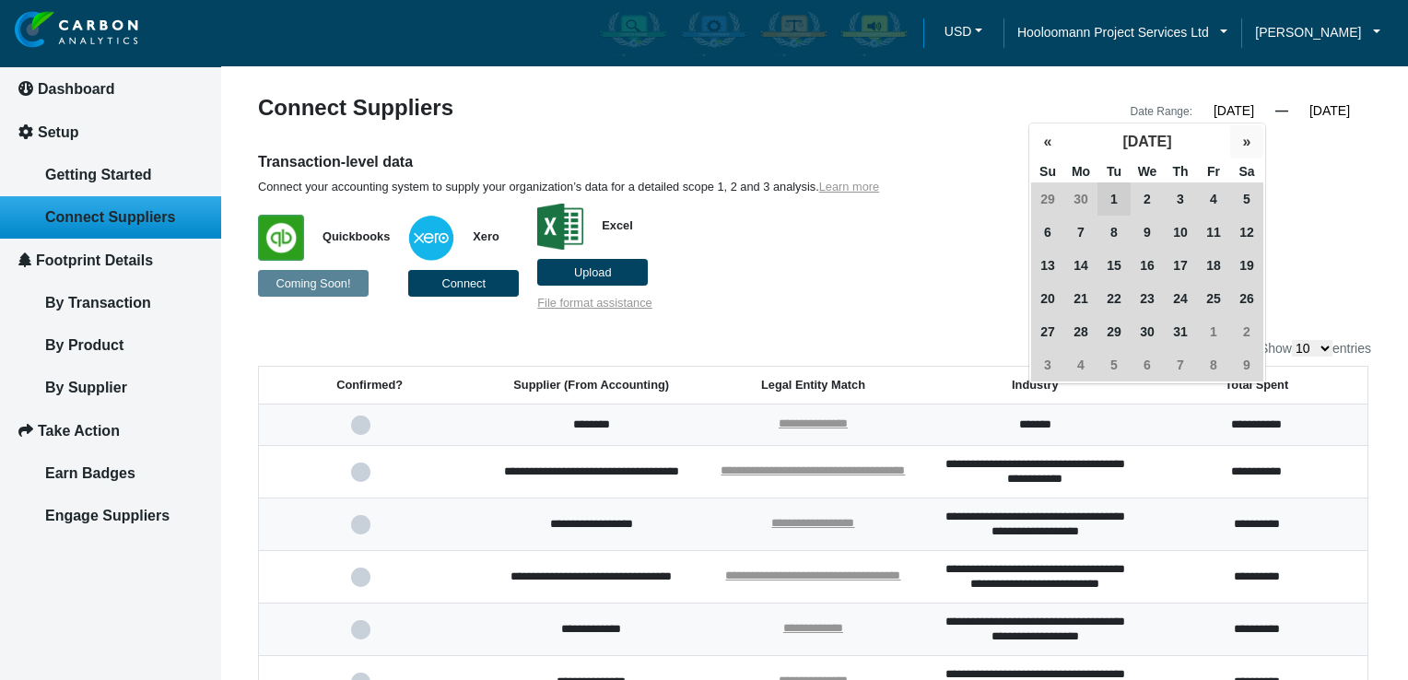
click at [1235, 142] on button "»" at bounding box center [1246, 141] width 33 height 33
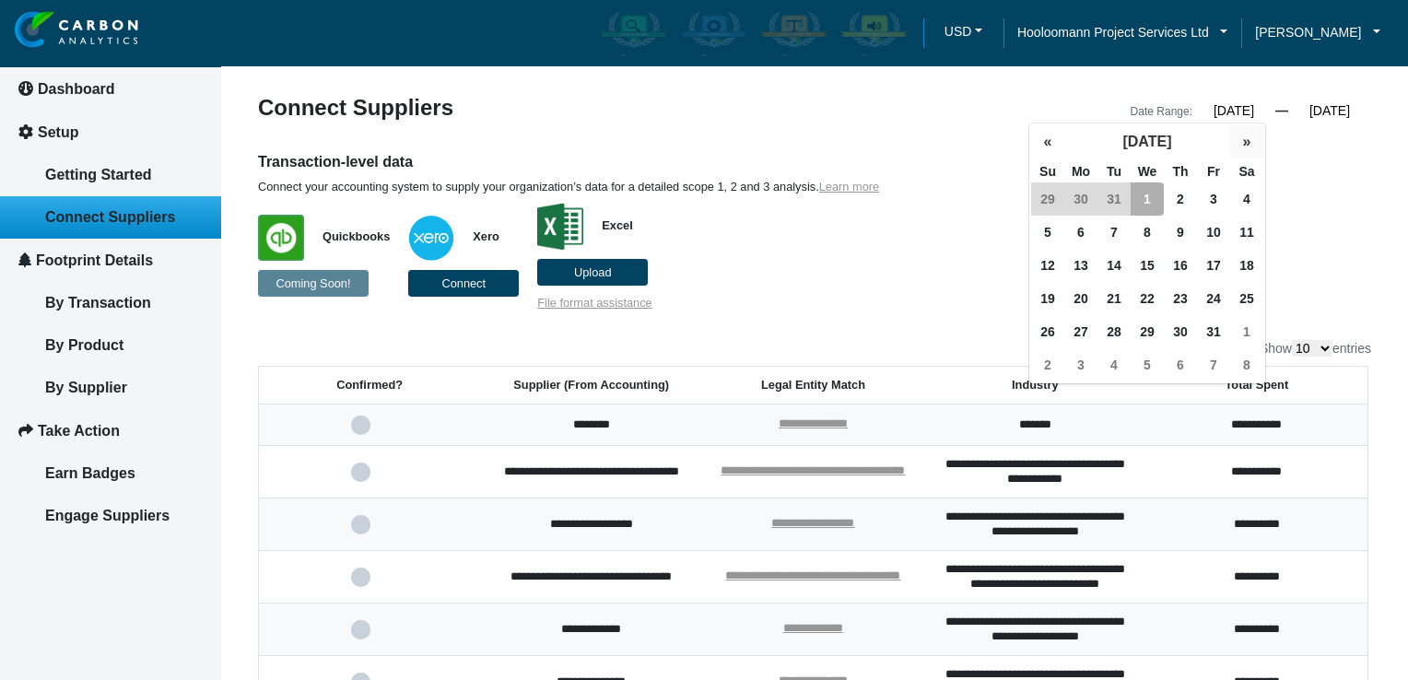
click at [1235, 142] on button "»" at bounding box center [1246, 141] width 33 height 33
click at [1043, 139] on button "«" at bounding box center [1047, 141] width 33 height 33
click at [1184, 196] on span "2" at bounding box center [1180, 198] width 33 height 33
type input "01/01/2024"
type input "01/02/2025"
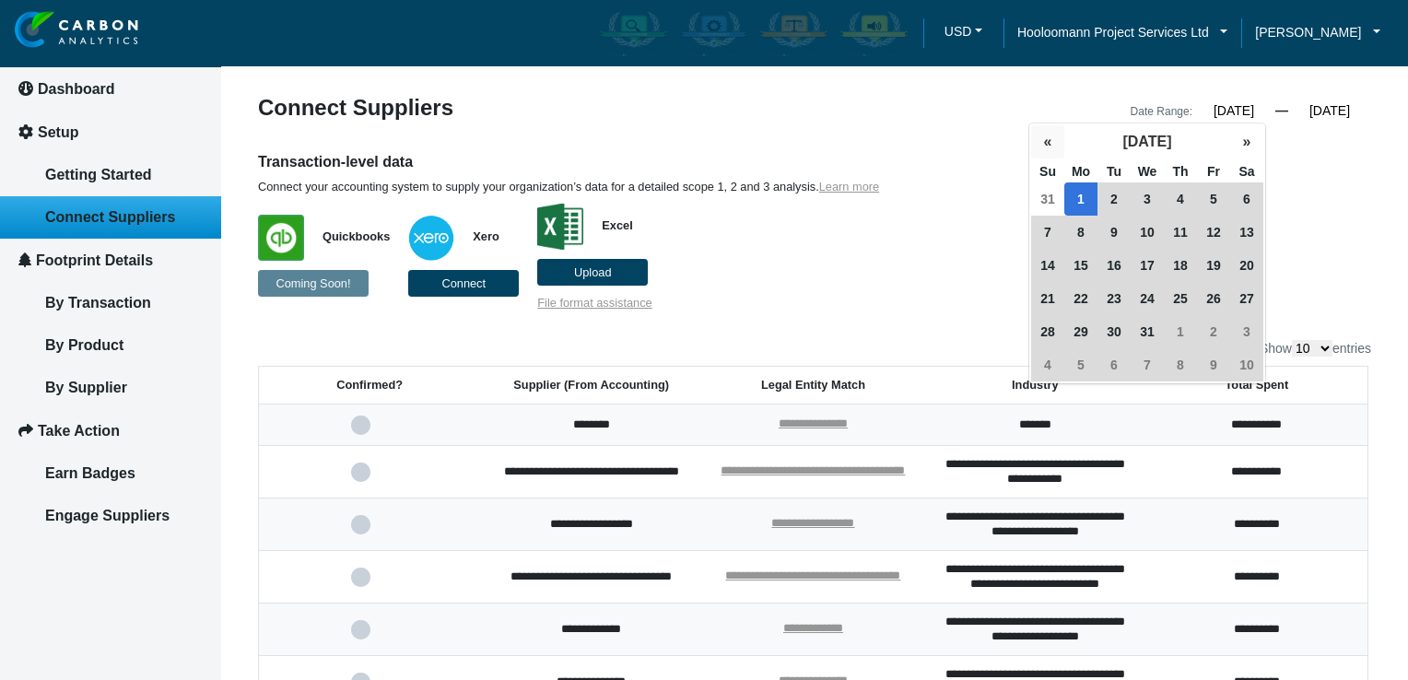
click at [1052, 144] on button "«" at bounding box center [1047, 141] width 33 height 33
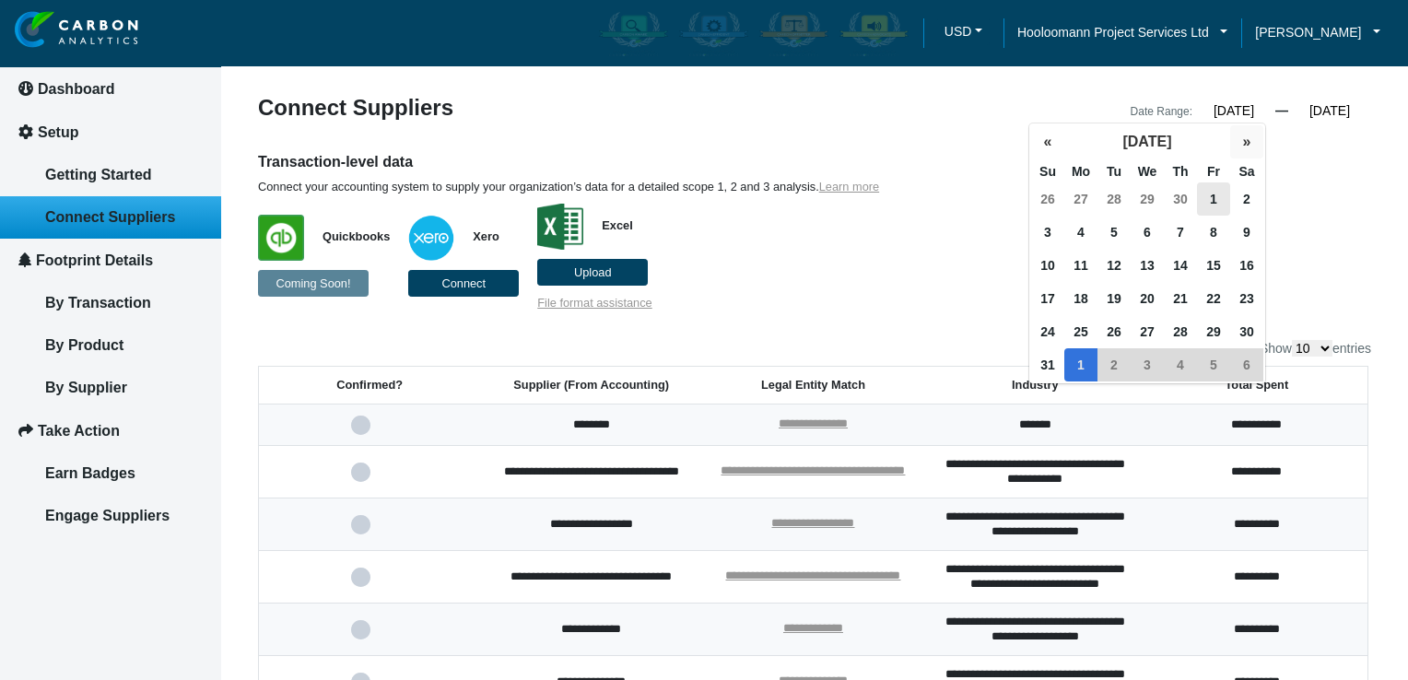
click at [1241, 145] on button "»" at bounding box center [1246, 141] width 33 height 33
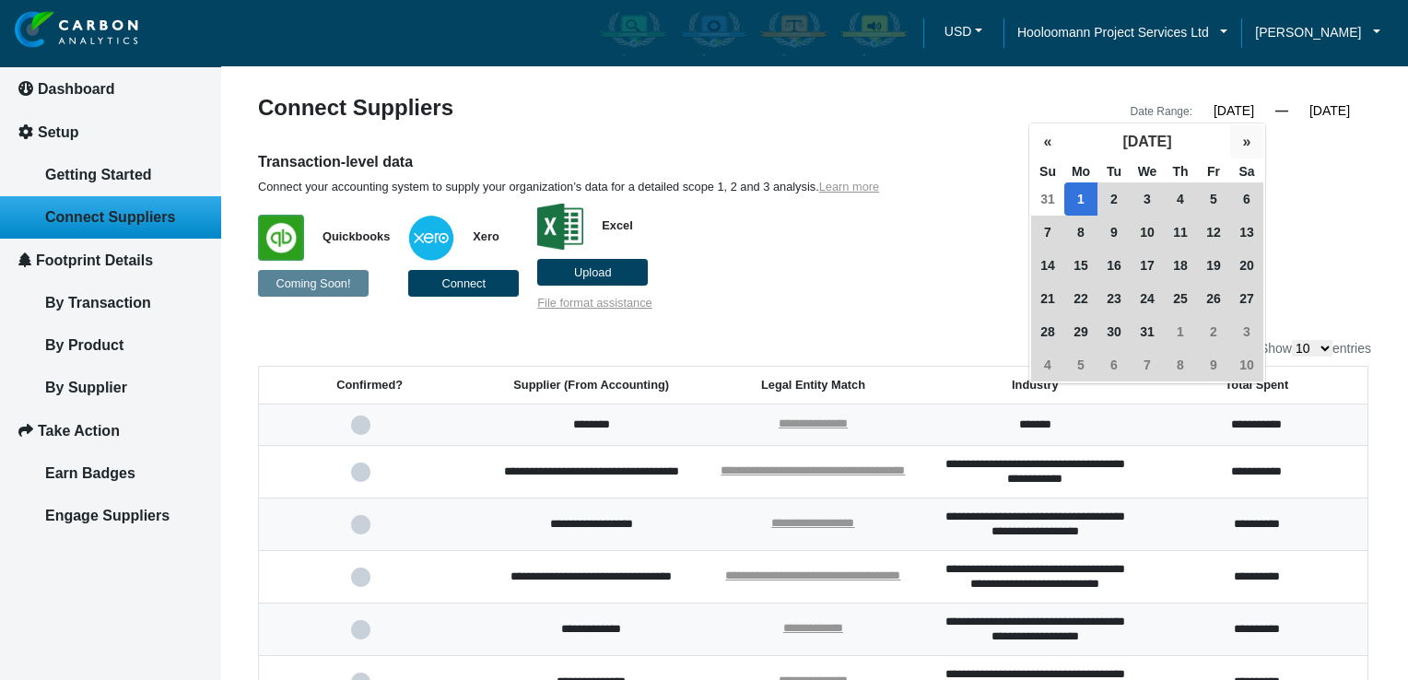
click at [1241, 145] on button "»" at bounding box center [1246, 141] width 33 height 33
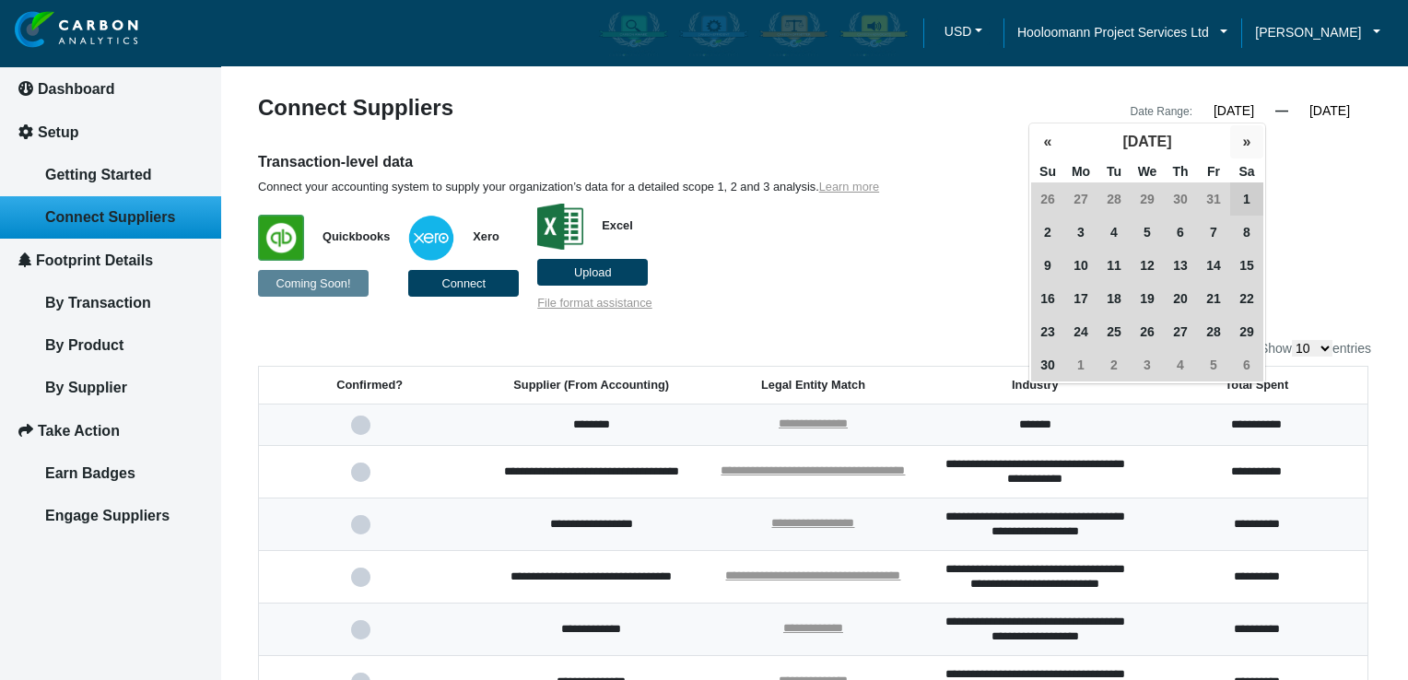
click at [1241, 145] on button "»" at bounding box center [1246, 141] width 33 height 33
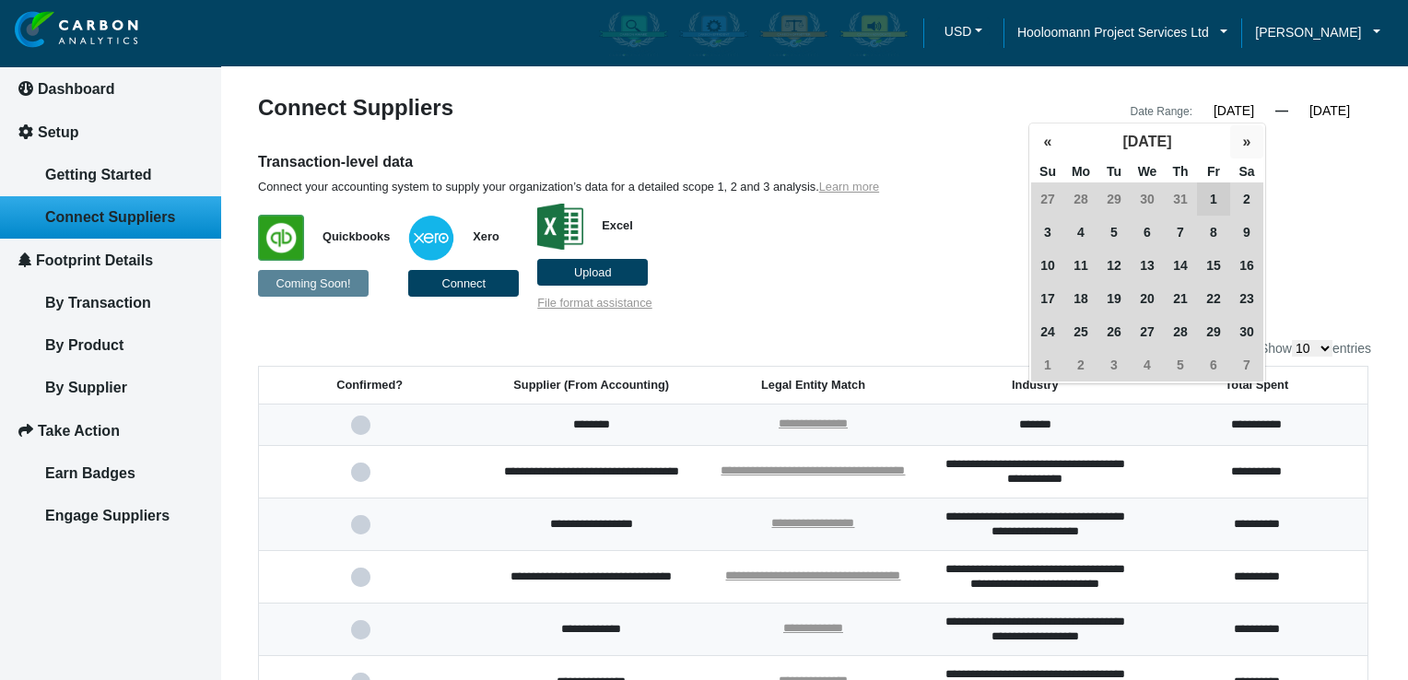
click at [1241, 145] on button "»" at bounding box center [1246, 141] width 33 height 33
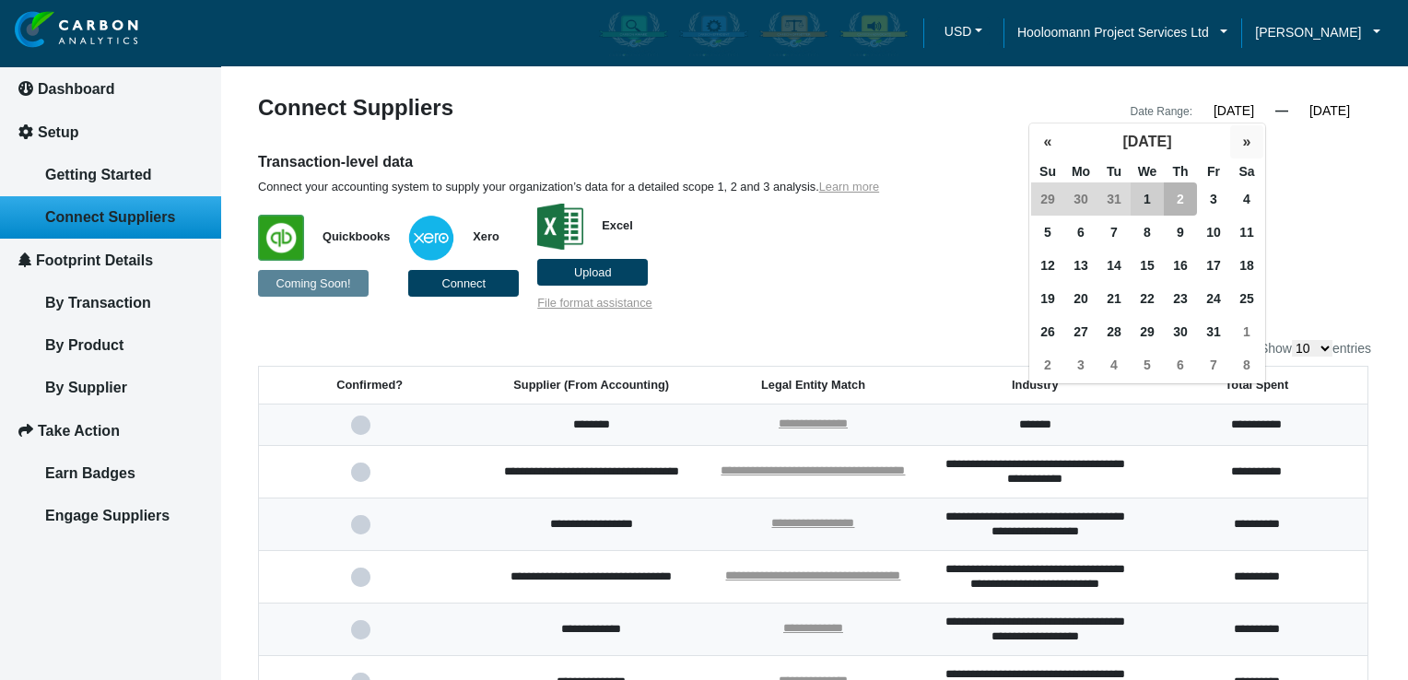
click at [1241, 145] on button "»" at bounding box center [1246, 141] width 33 height 33
click at [1051, 147] on button "«" at bounding box center [1047, 141] width 33 height 33
click at [1058, 233] on span "5" at bounding box center [1047, 232] width 33 height 33
type input "01/01/2024"
type input "01/05/2025"
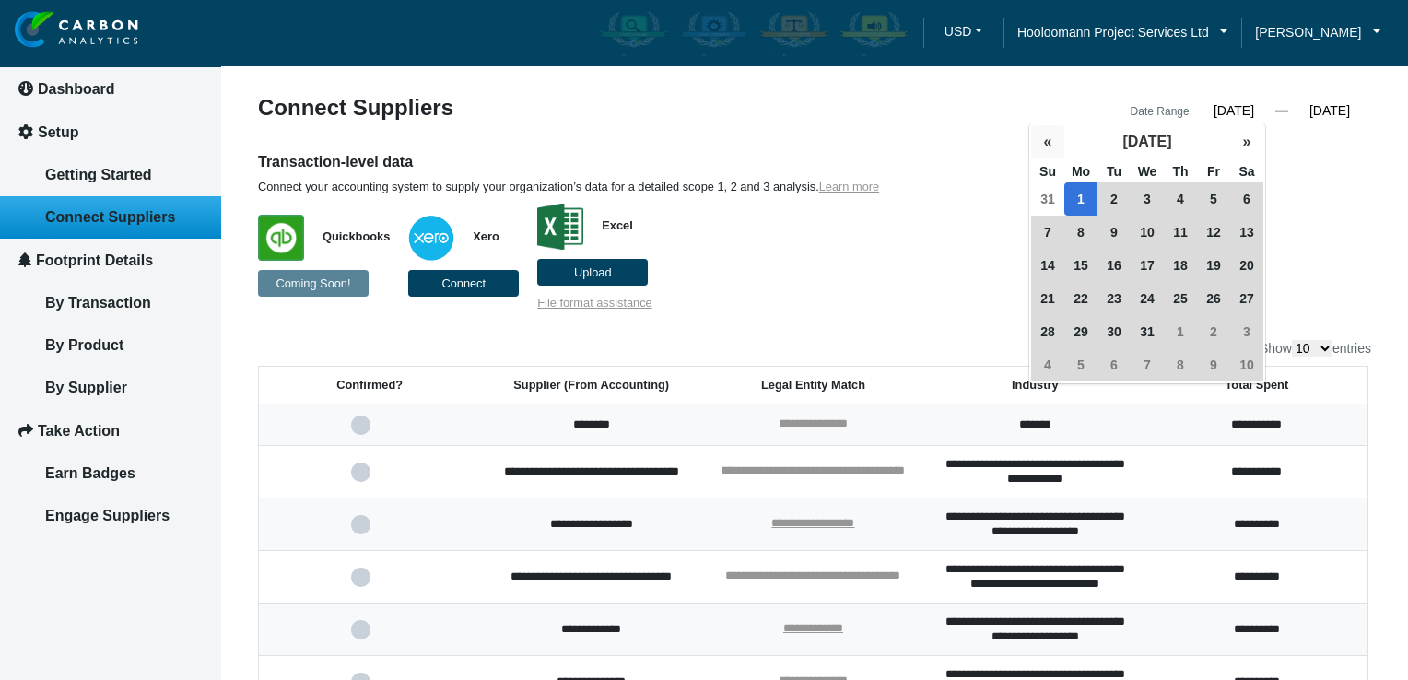
click at [1046, 149] on button "«" at bounding box center [1047, 141] width 33 height 33
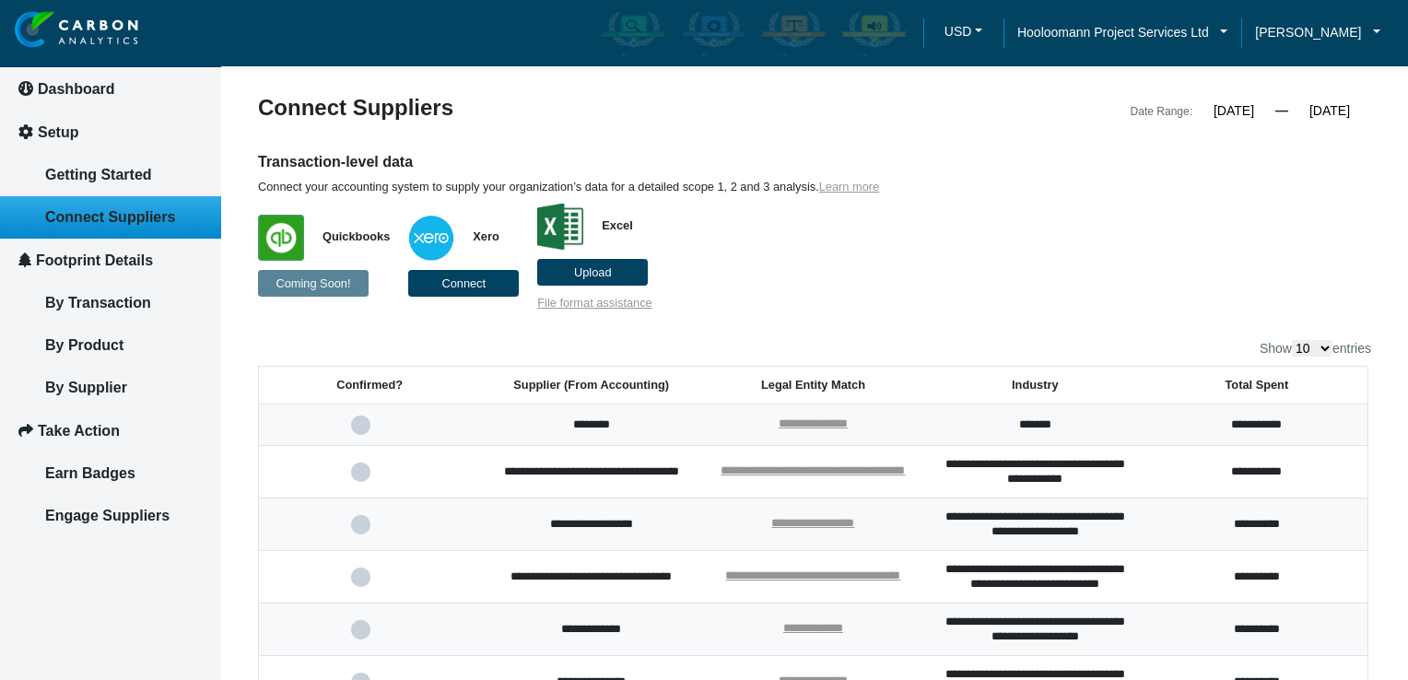
click at [1327, 206] on div "Transaction-level data Connect your accounting system to supply your organizati…" at bounding box center [814, 231] width 1141 height 159
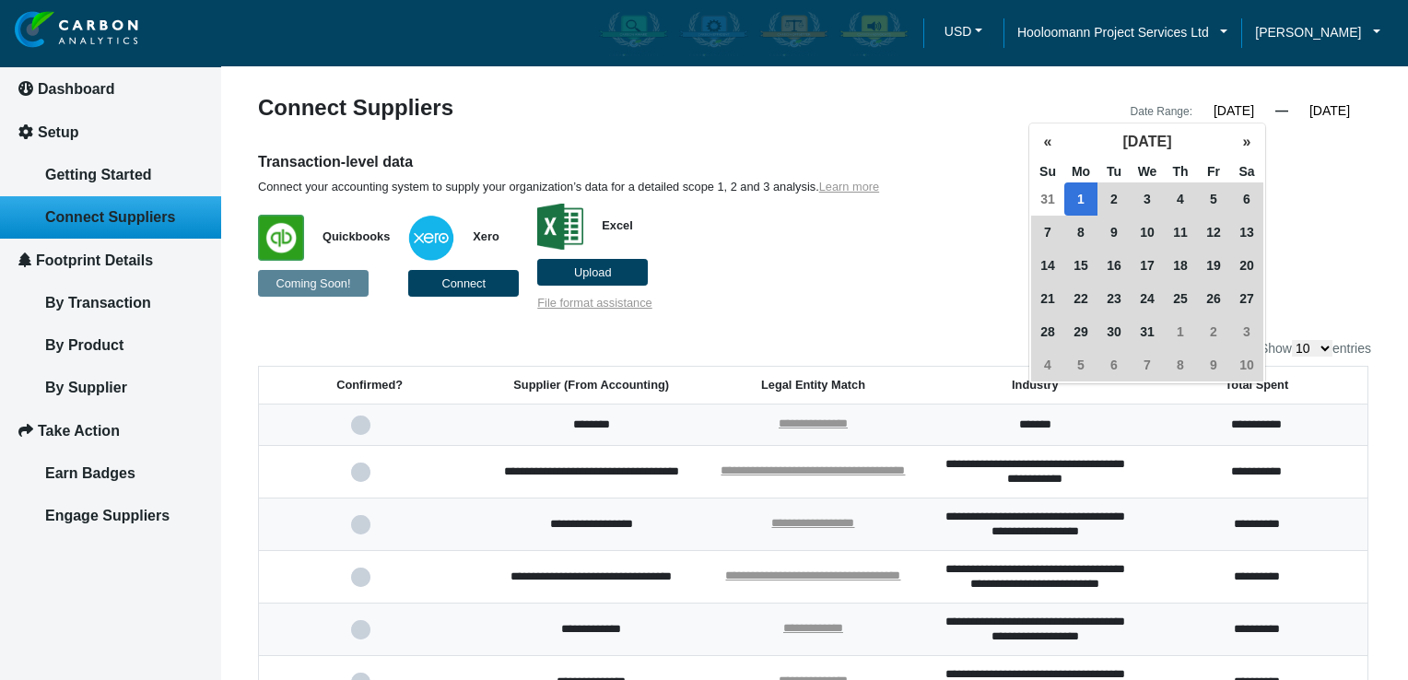
click at [1250, 112] on input "01/01/2024" at bounding box center [1234, 110] width 83 height 17
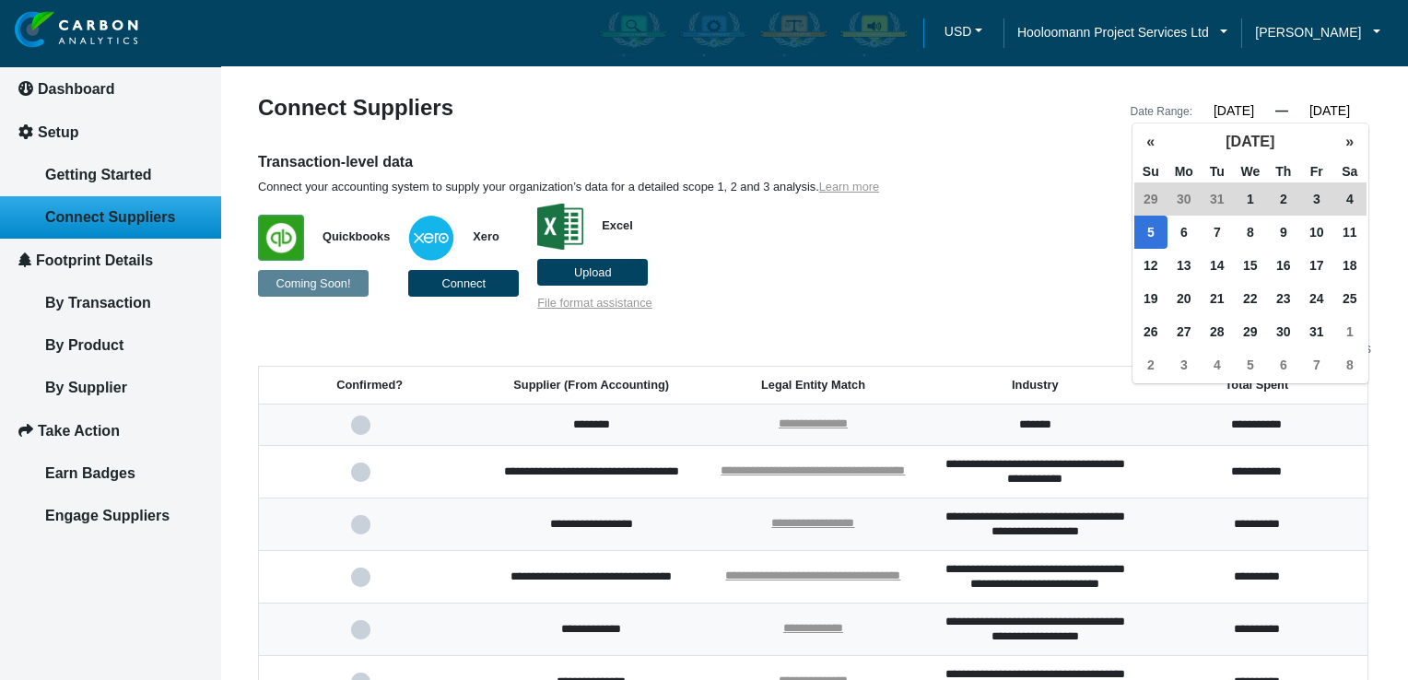
click at [1302, 108] on input "01/05/2025" at bounding box center [1329, 110] width 83 height 17
click at [1005, 199] on p "Quickbooks Coming Soon! Xero Connect Excel Upload File format assistance" at bounding box center [672, 252] width 829 height 116
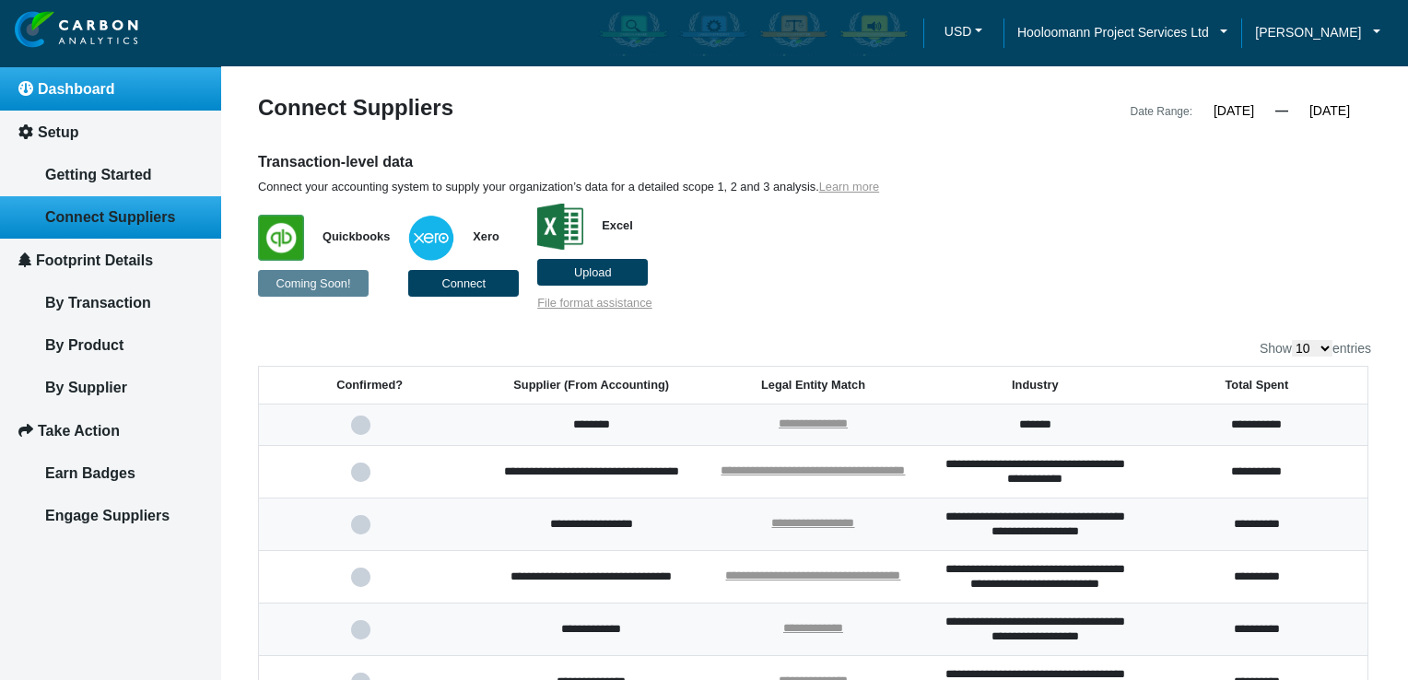
click at [94, 81] on span "Dashboard" at bounding box center [76, 89] width 77 height 16
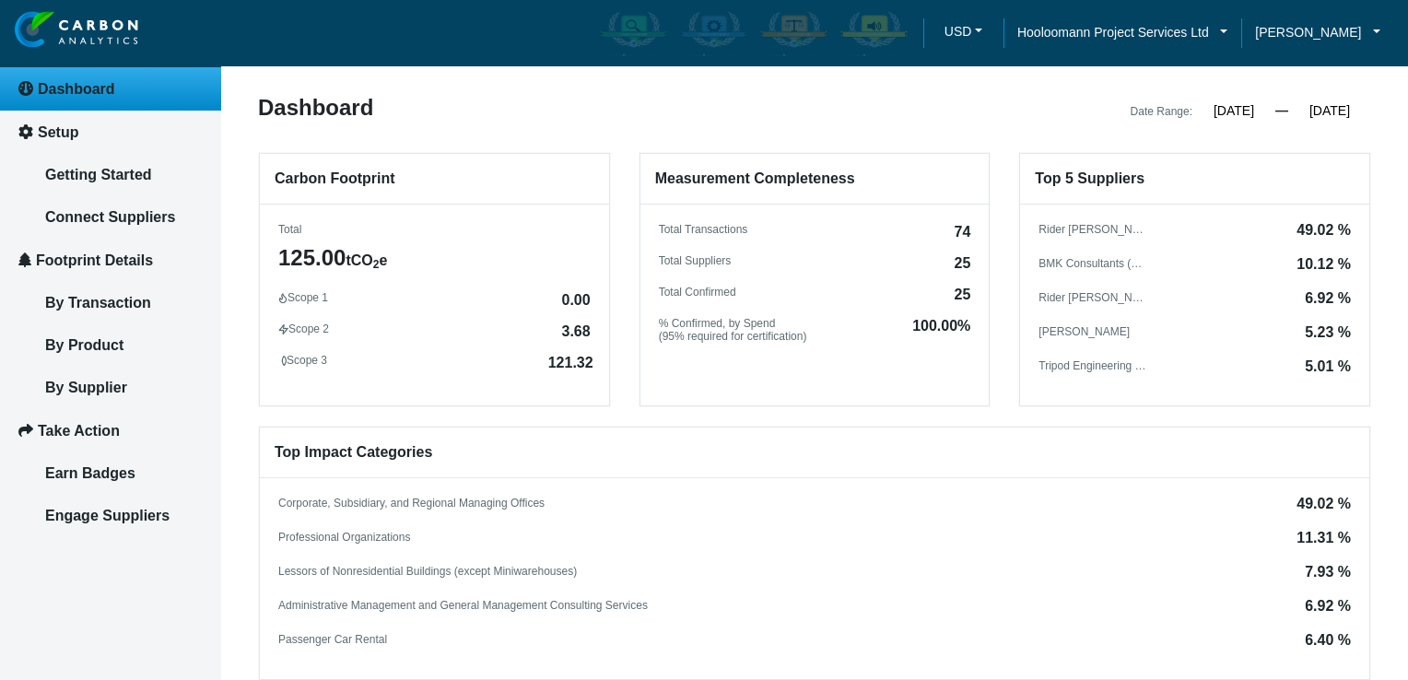
click at [1213, 112] on input "01/01/2024" at bounding box center [1234, 110] width 83 height 17
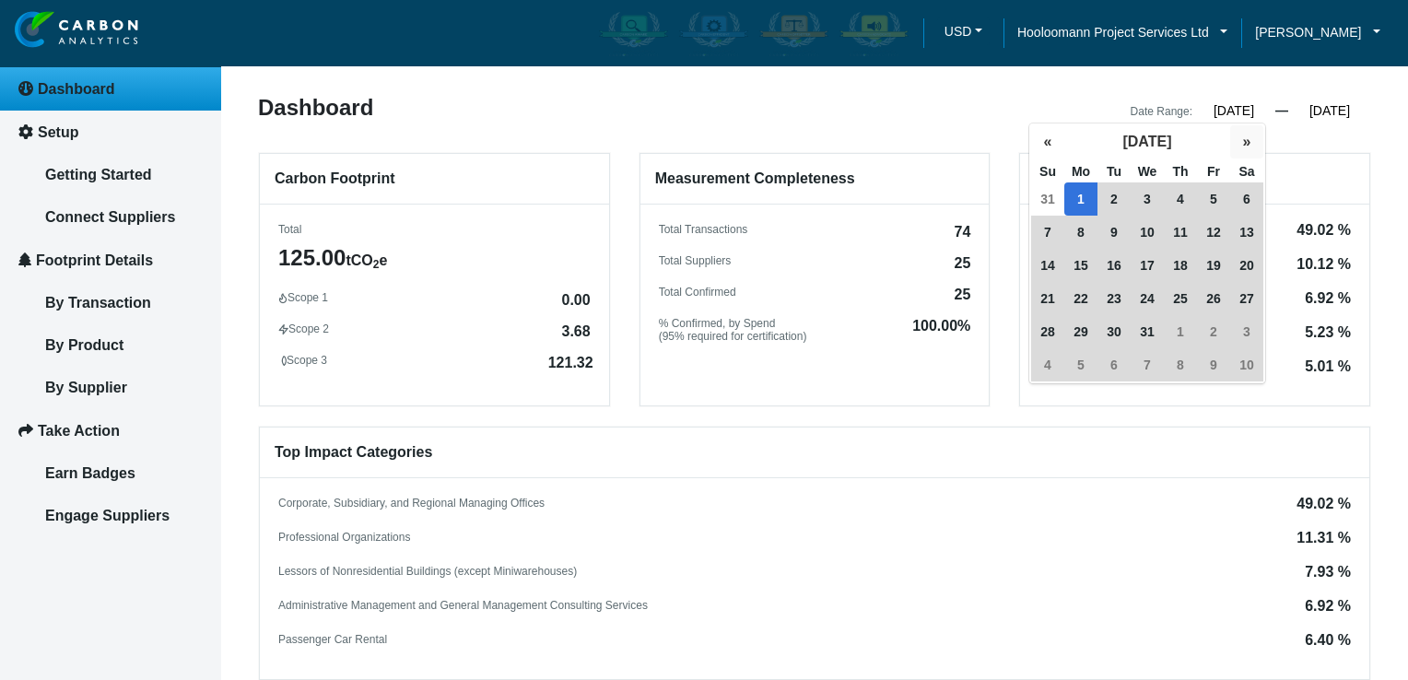
click at [1243, 140] on button "»" at bounding box center [1246, 141] width 33 height 33
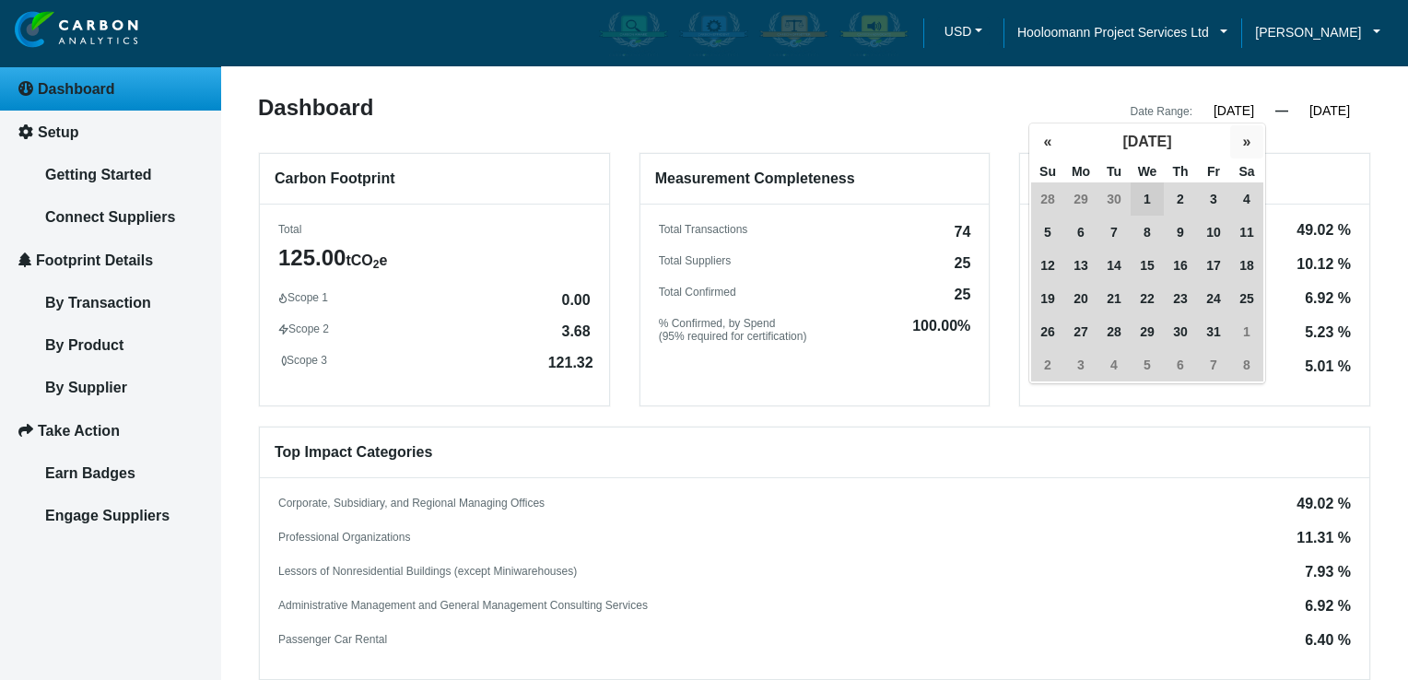
click at [1243, 140] on button "»" at bounding box center [1246, 141] width 33 height 33
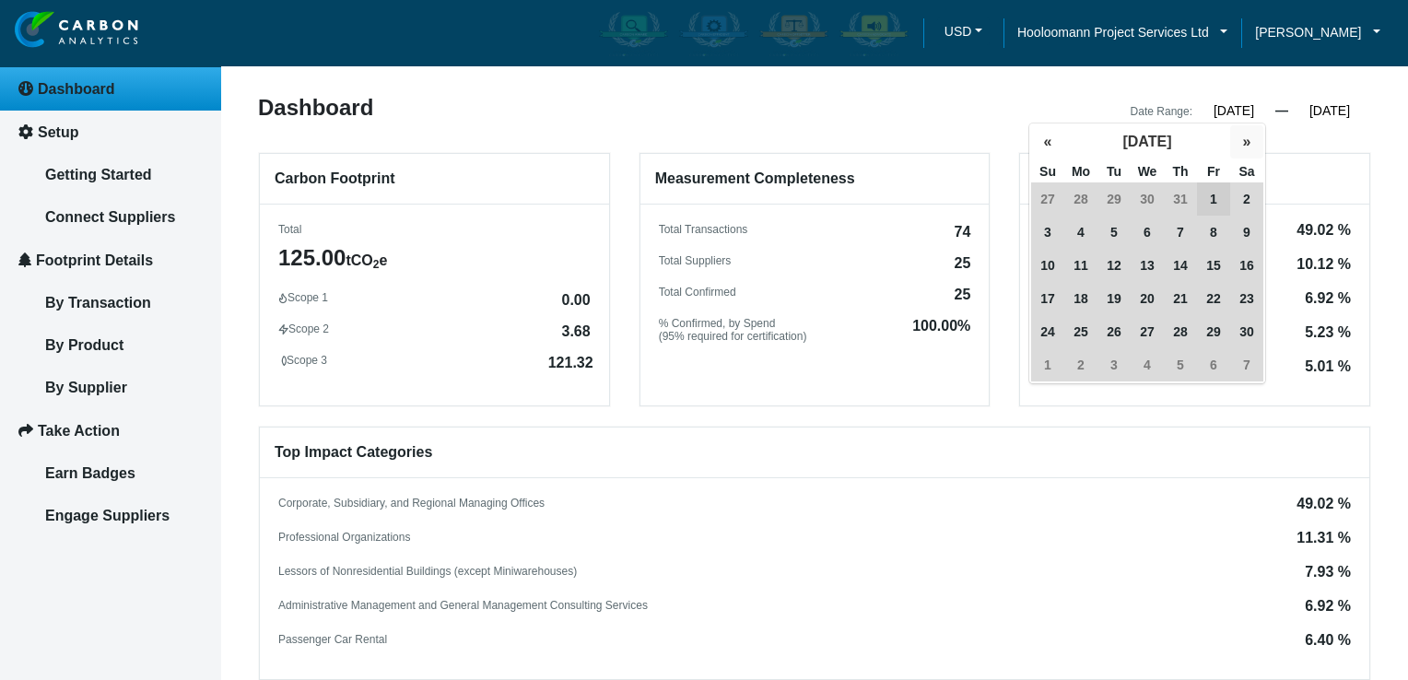
click at [1243, 140] on button "»" at bounding box center [1246, 141] width 33 height 33
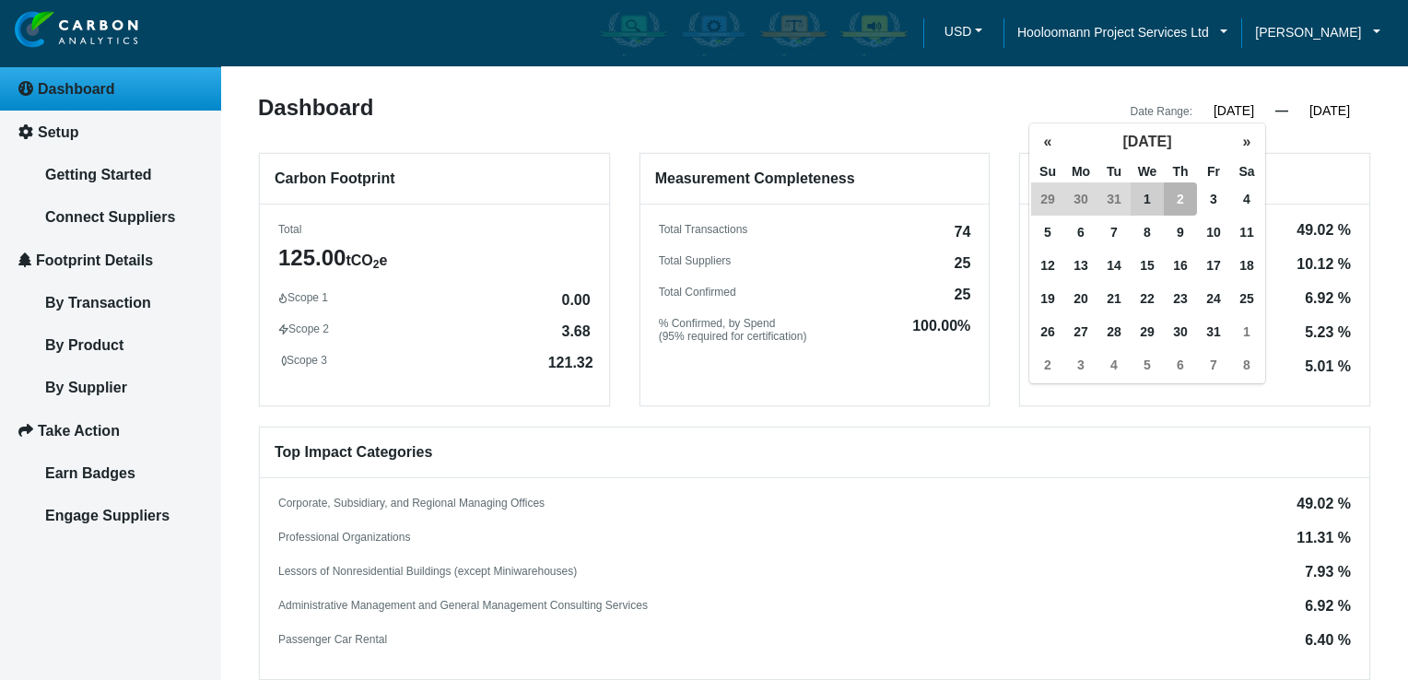
click at [1140, 200] on span "1" at bounding box center [1147, 198] width 33 height 33
type input "[DATE]"
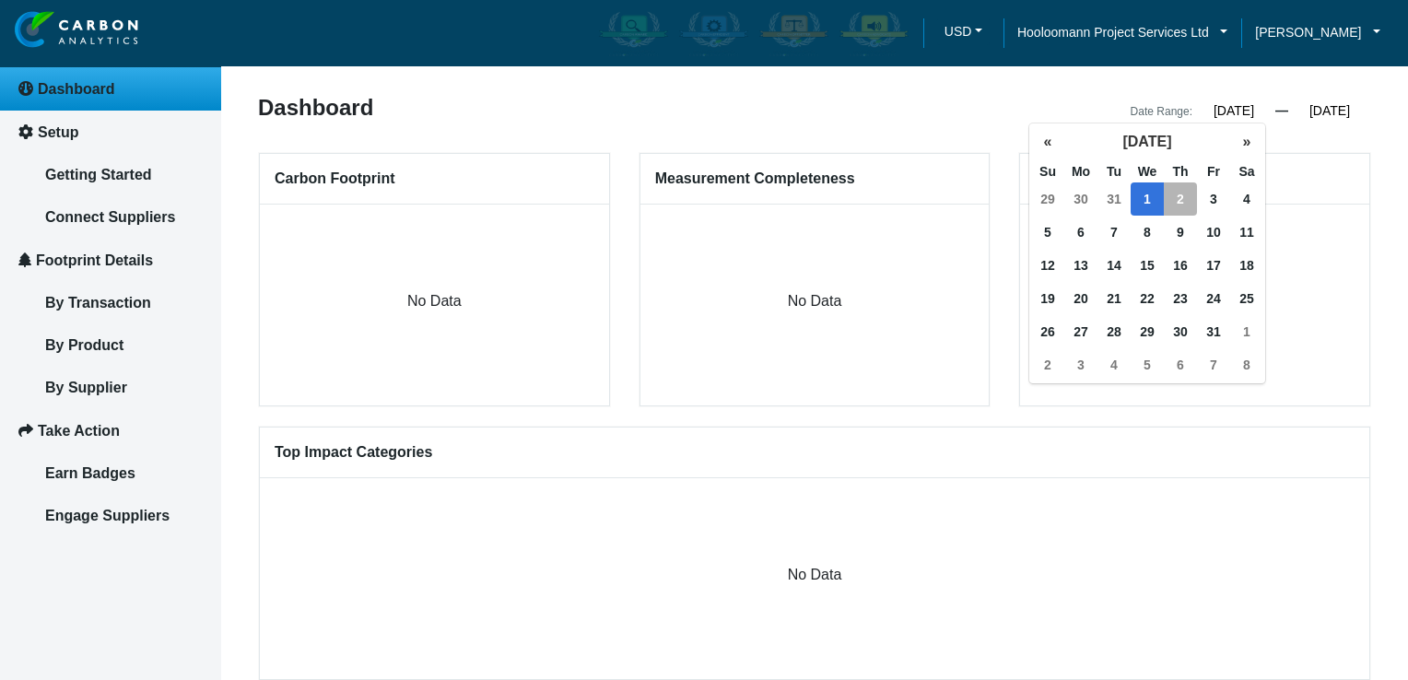
click at [1339, 112] on input "01/02/2025" at bounding box center [1329, 110] width 83 height 17
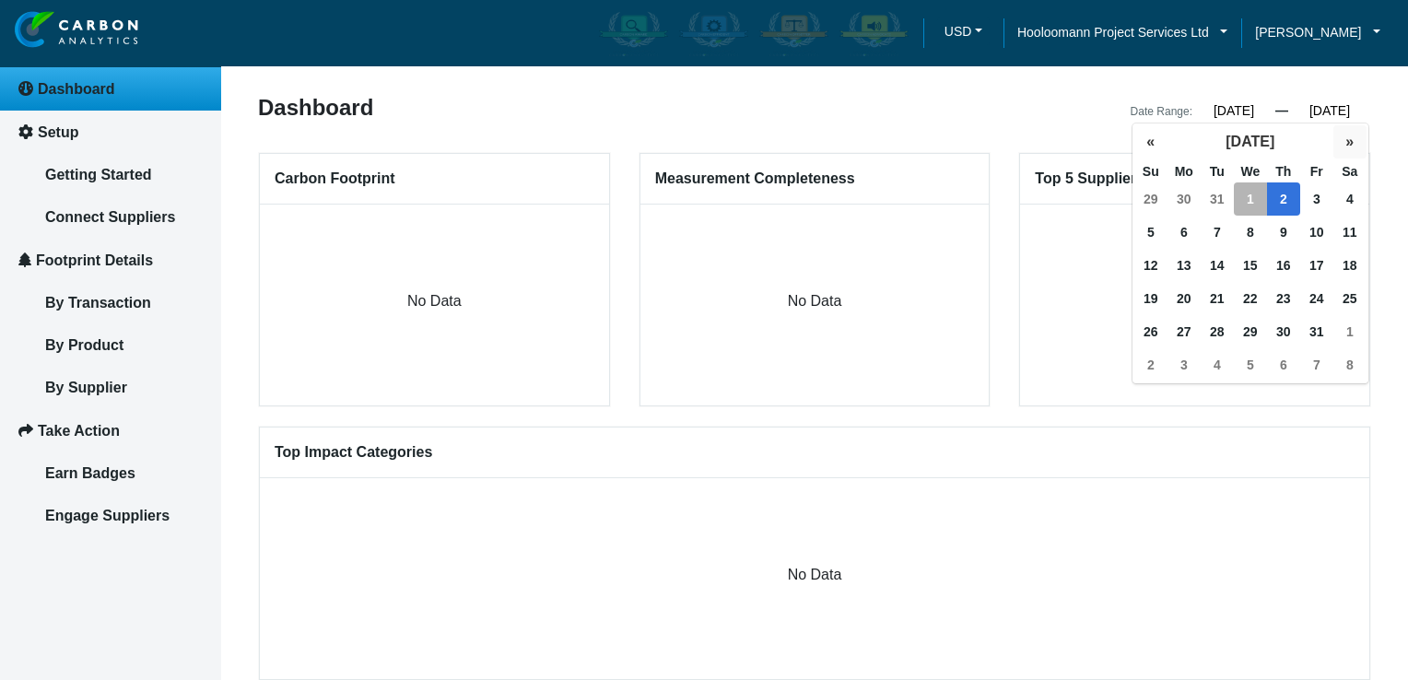
click at [1347, 138] on button "»" at bounding box center [1350, 141] width 33 height 33
click at [1345, 136] on button "»" at bounding box center [1350, 141] width 33 height 33
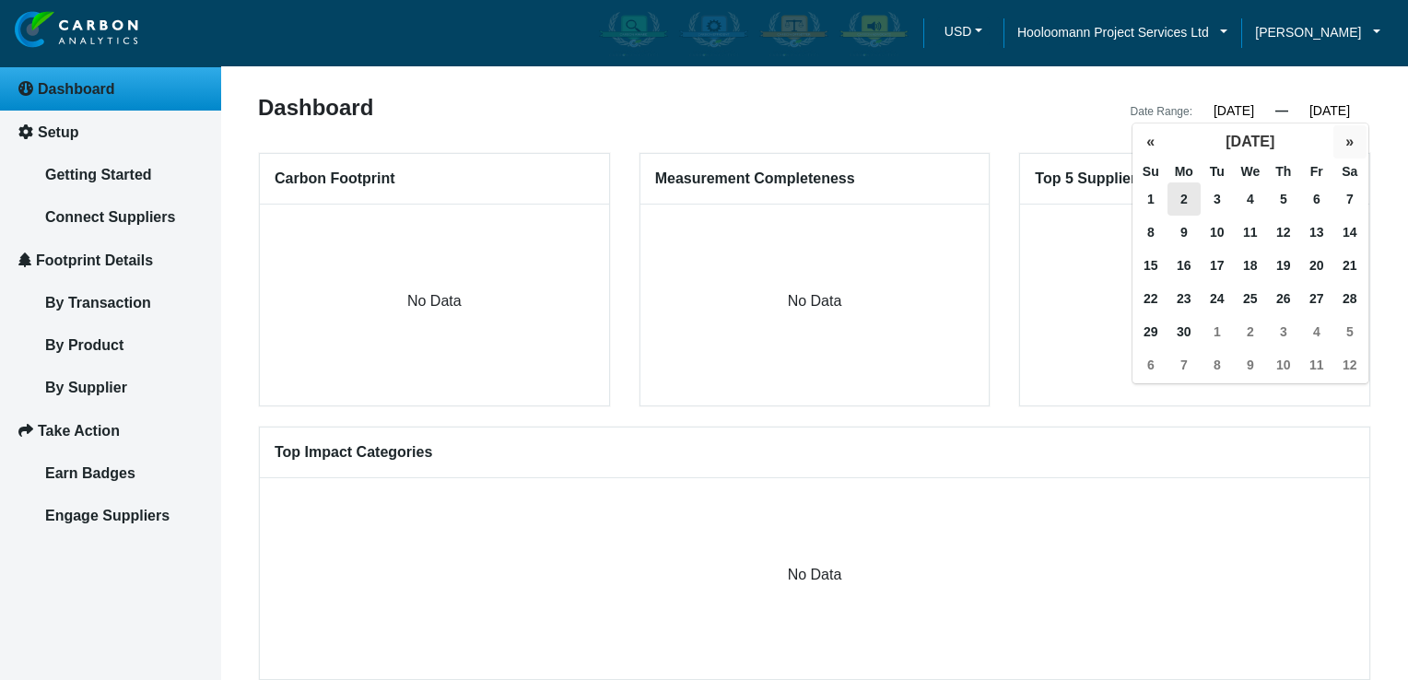
click at [1345, 136] on button "»" at bounding box center [1350, 141] width 33 height 33
click at [1155, 363] on span "31" at bounding box center [1151, 364] width 33 height 33
type input "[DATE]"
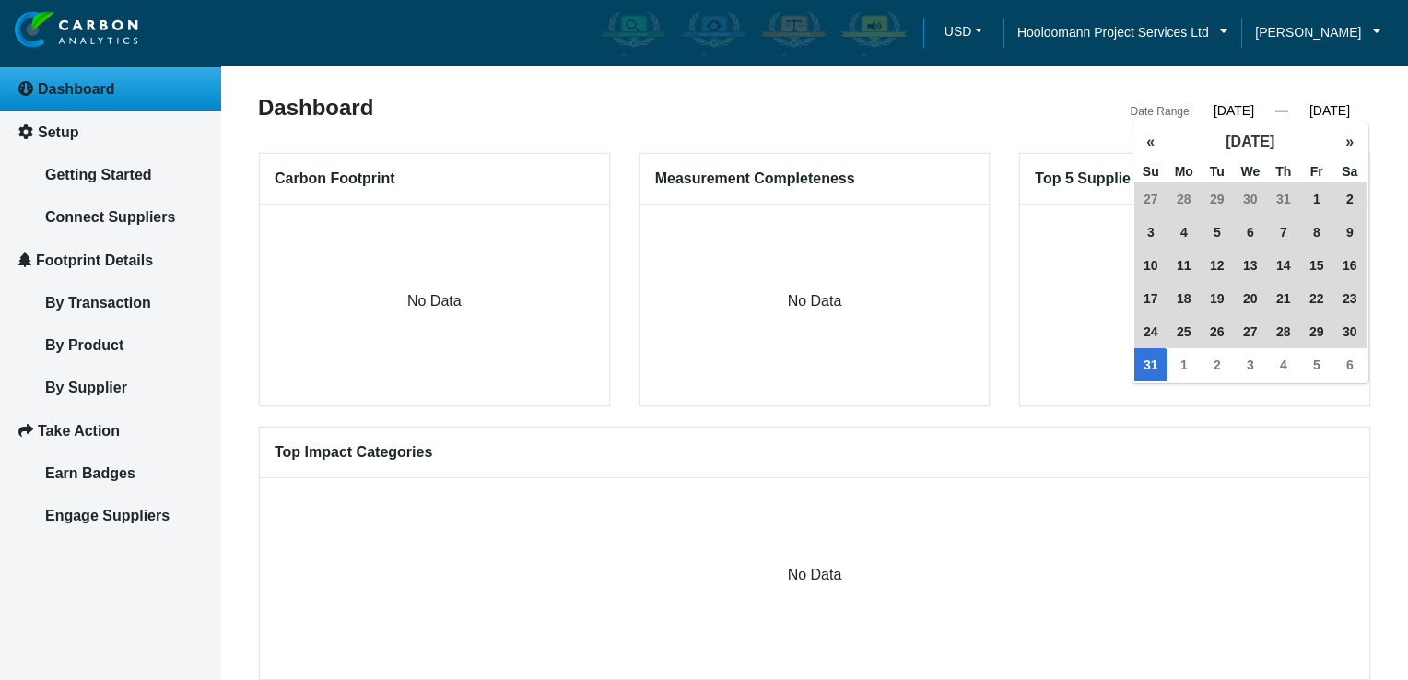
click at [1148, 369] on span "31" at bounding box center [1151, 364] width 33 height 33
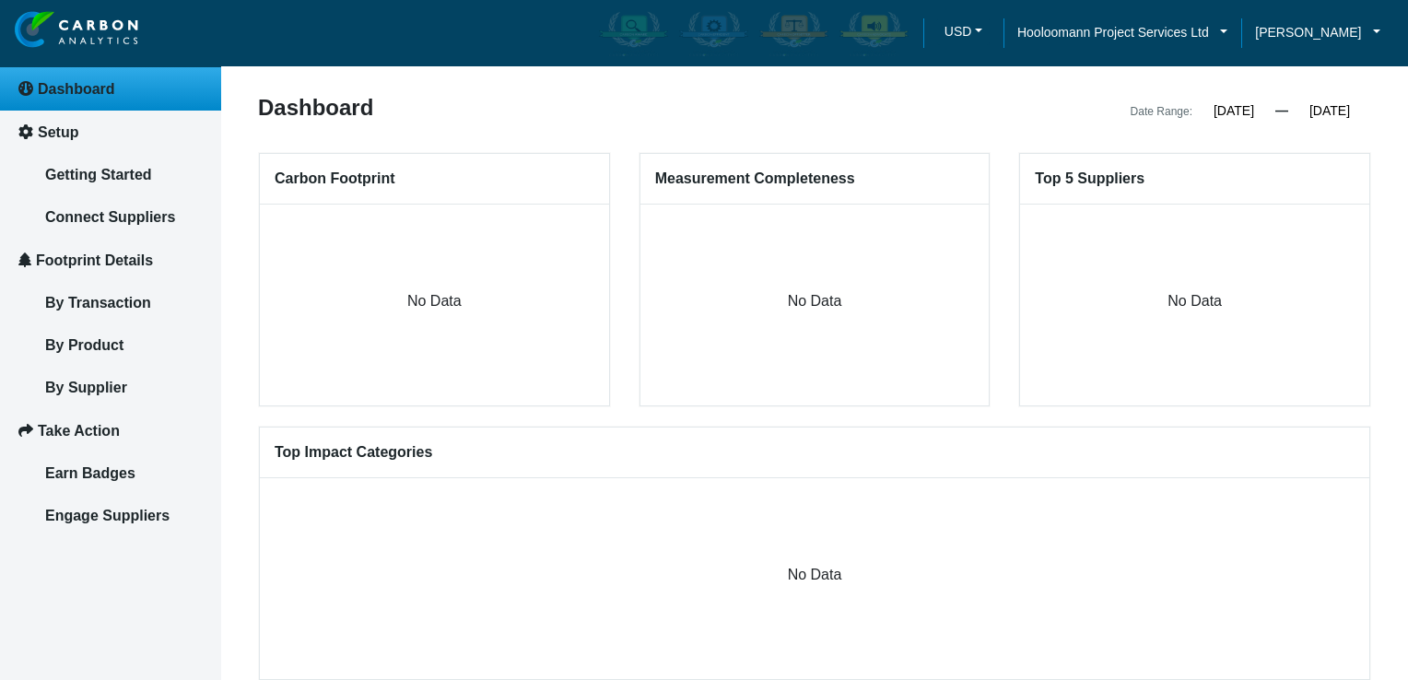
click at [988, 113] on div "Date Range: 01/01/2025 « January 2025 » Su Mo Tu We Th Fr Sa 29 30 31 1 2 3 4 5…" at bounding box center [1100, 110] width 570 height 26
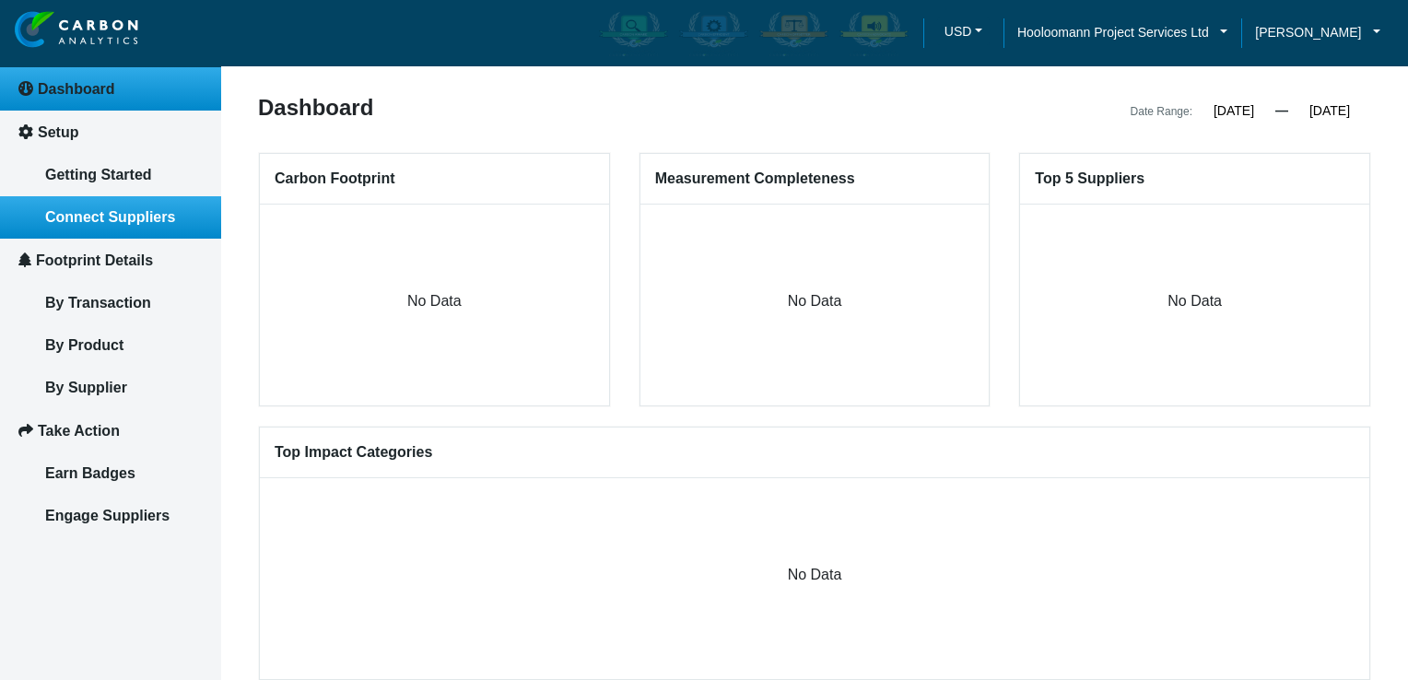
click at [125, 212] on span "Connect Suppliers" at bounding box center [110, 217] width 130 height 16
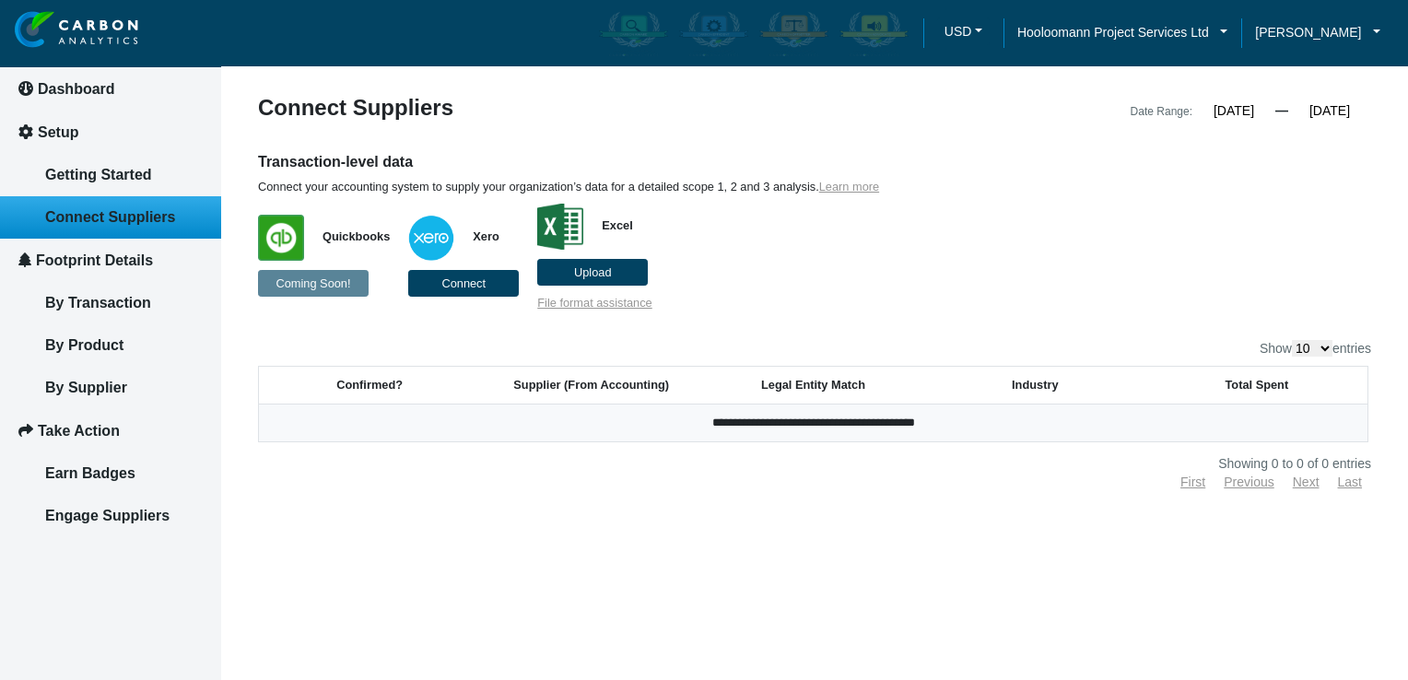
click at [586, 266] on span "Upload" at bounding box center [593, 272] width 38 height 14
click at [0, 0] on input "Upload" at bounding box center [0, 0] width 0 height 0
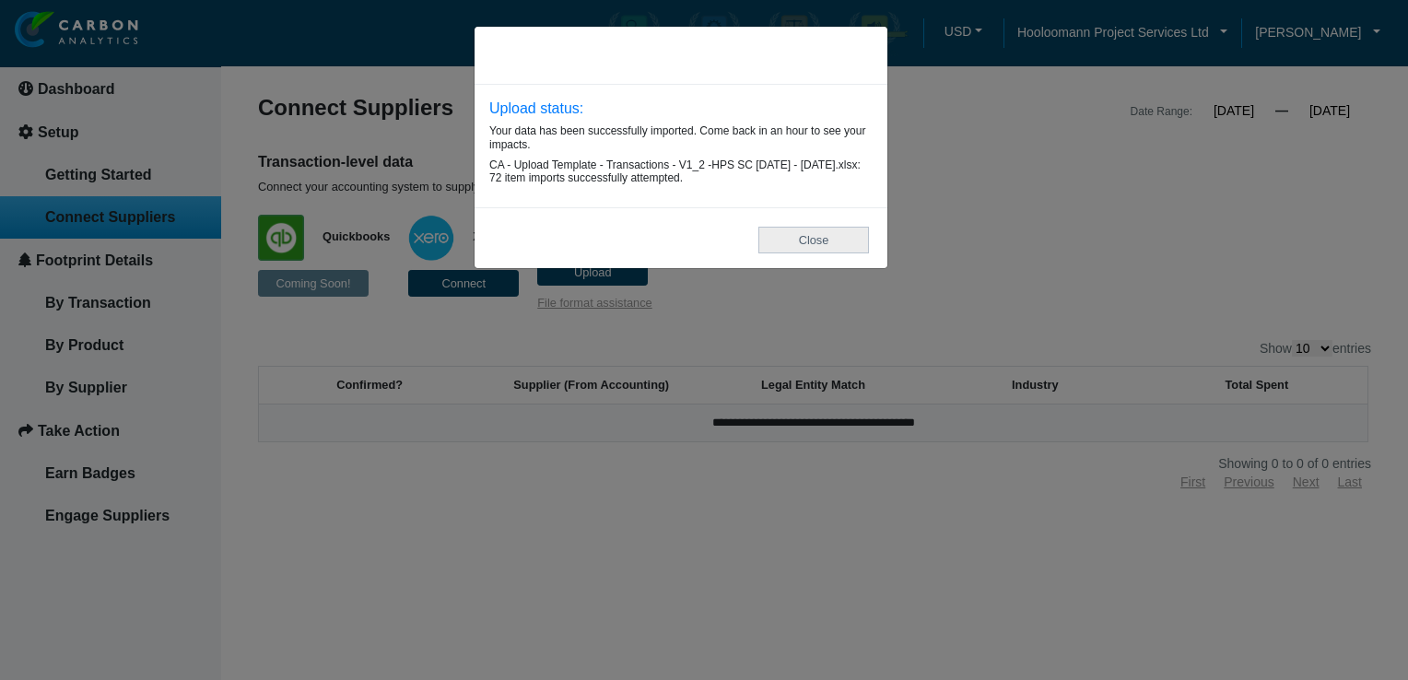
click at [830, 251] on button "Close" at bounding box center [814, 240] width 111 height 27
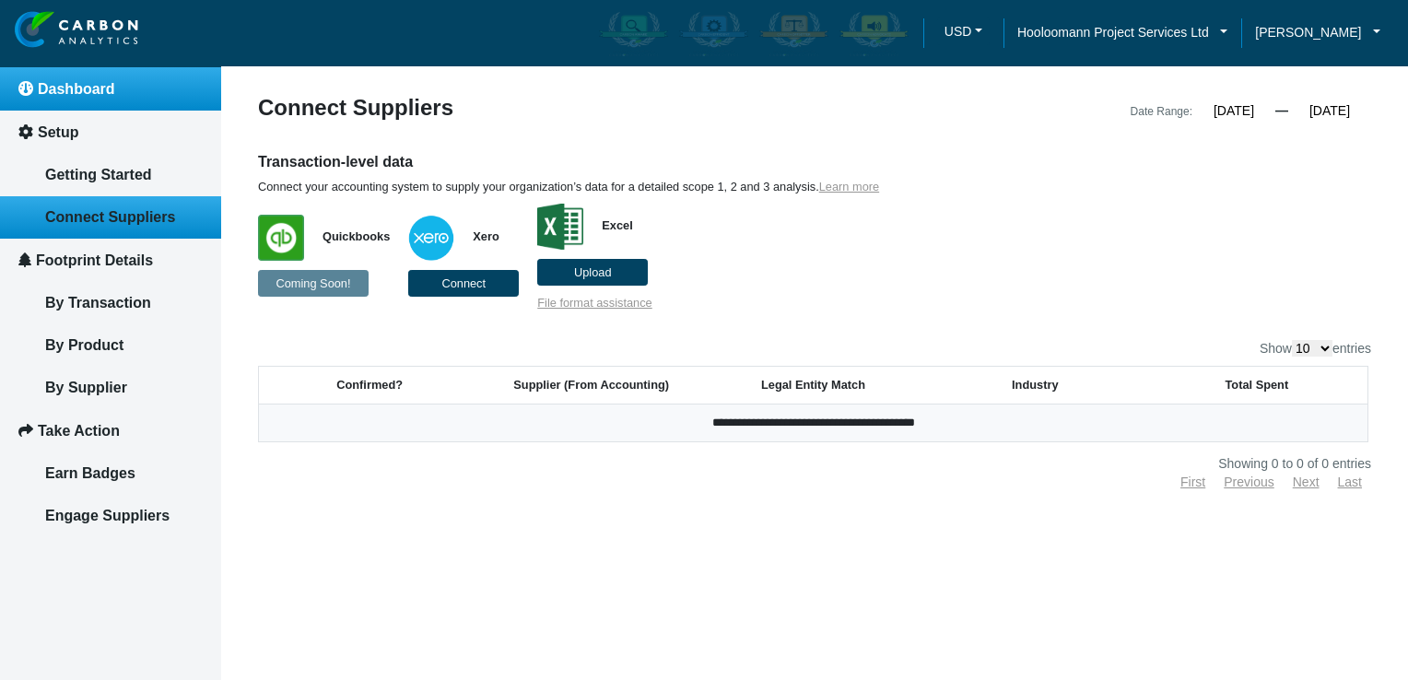
click at [86, 91] on span "Dashboard" at bounding box center [76, 89] width 77 height 16
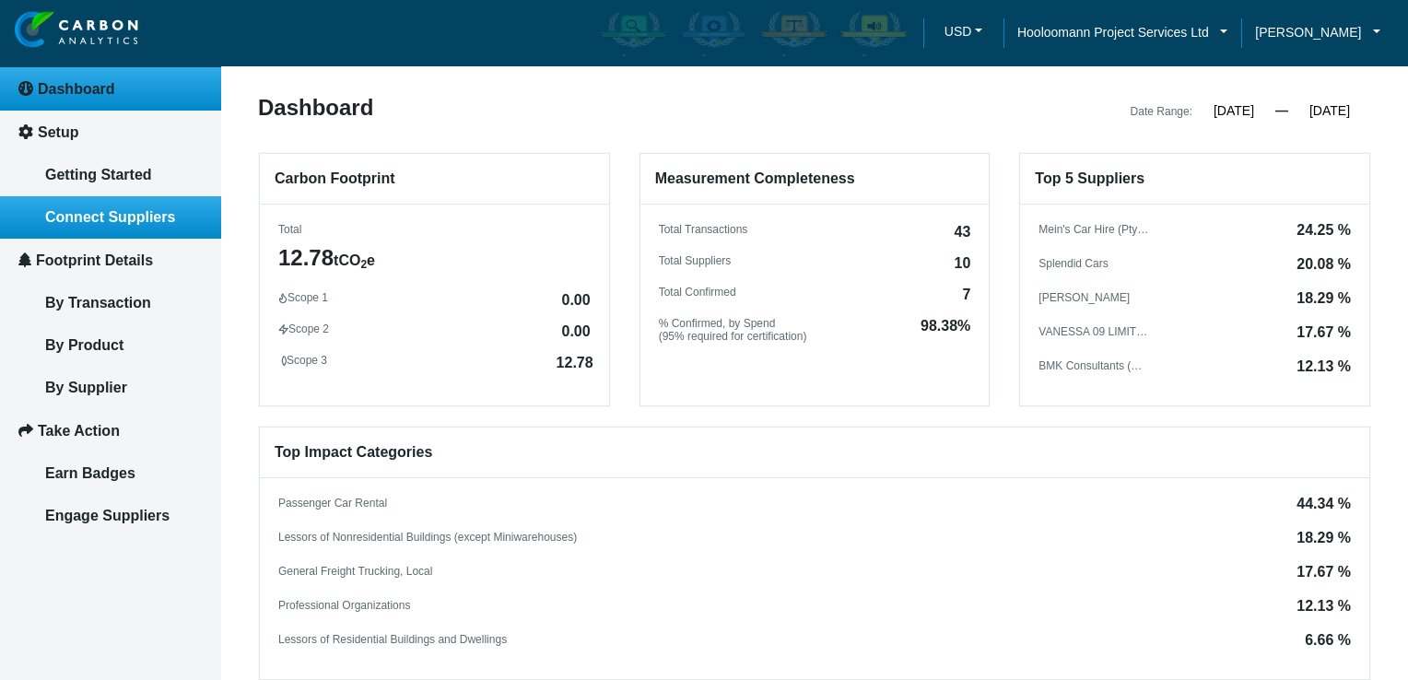
click at [115, 226] on link "Connect Suppliers" at bounding box center [110, 217] width 221 height 42
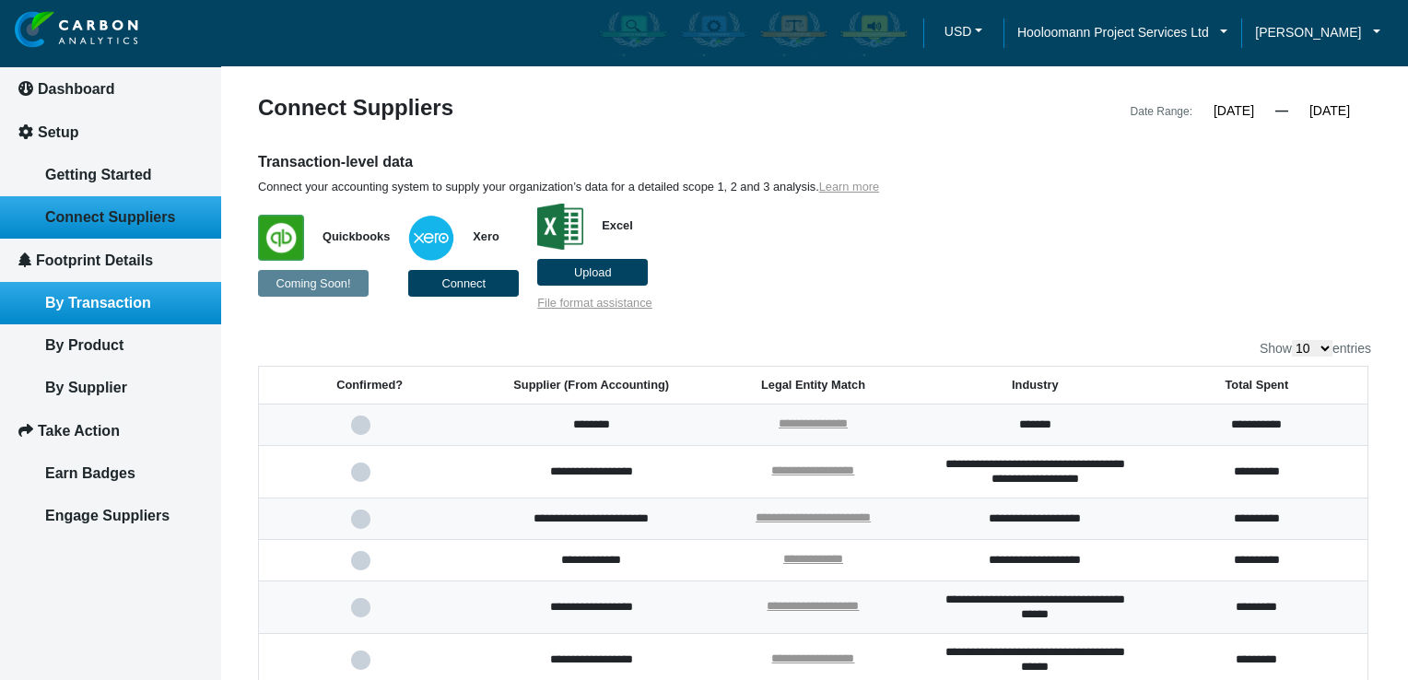
click at [170, 308] on link "By Transaction" at bounding box center [110, 303] width 221 height 42
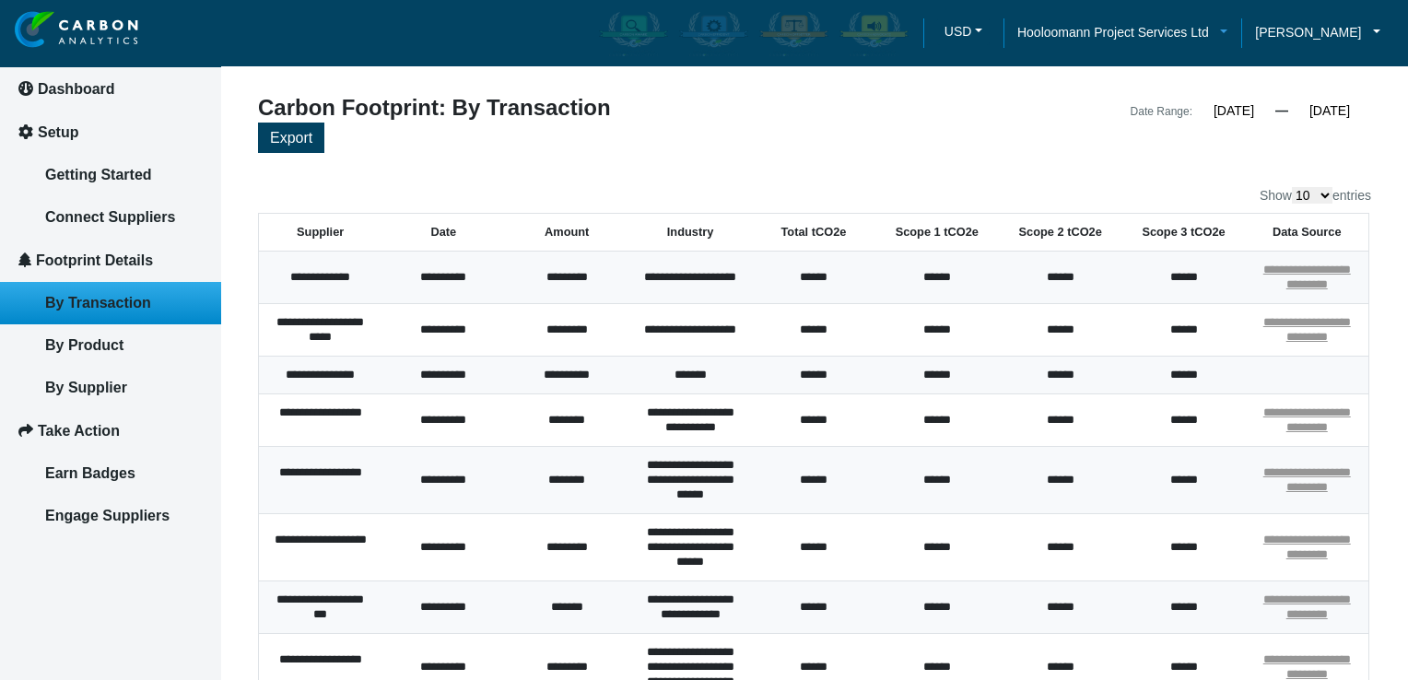
click at [1205, 28] on link "Hooloomann Project Services Ltd" at bounding box center [1123, 32] width 238 height 20
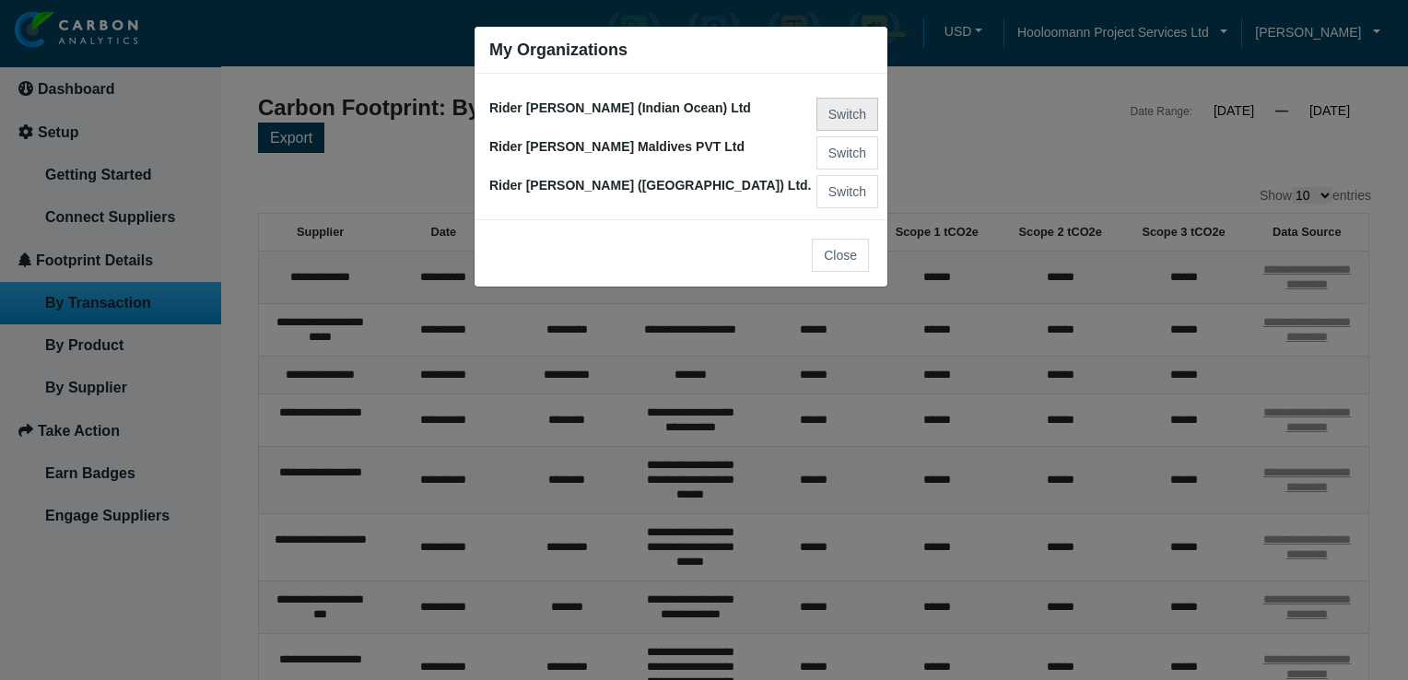
click at [841, 109] on button "Switch" at bounding box center [848, 114] width 62 height 33
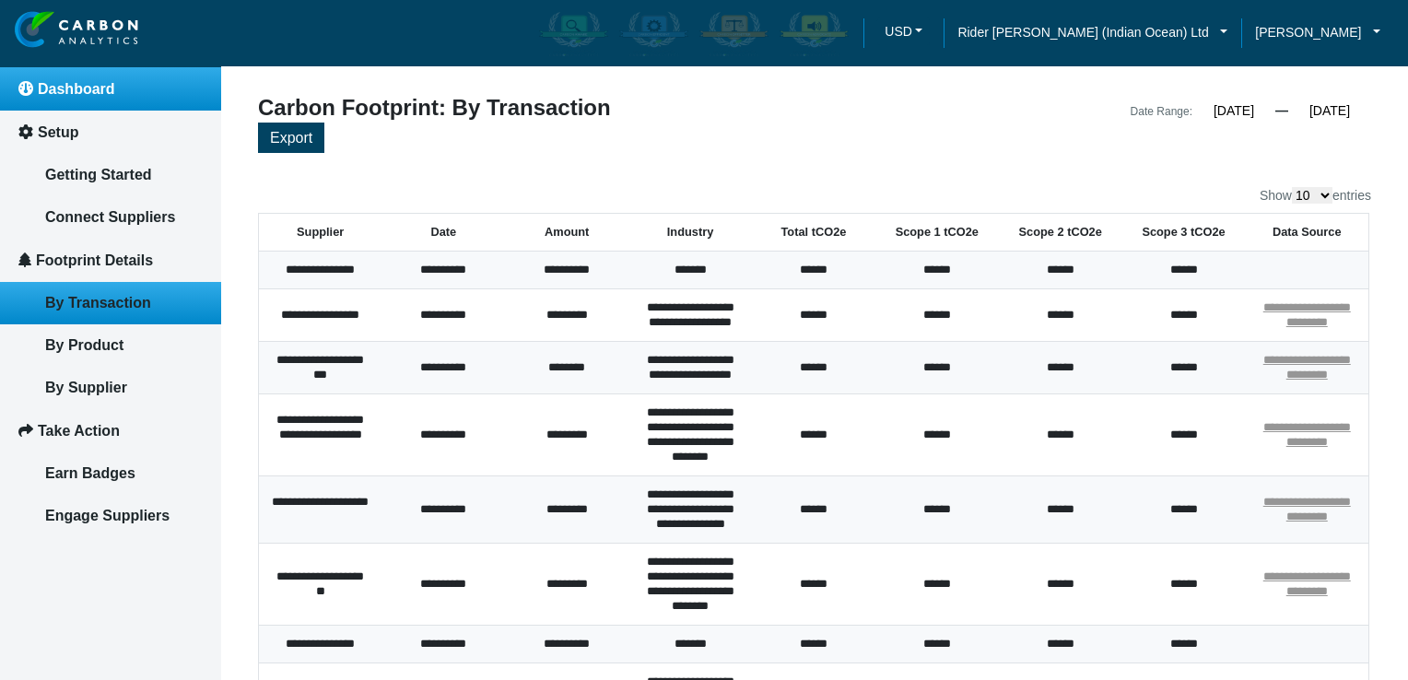
click at [115, 83] on link "Dashboard" at bounding box center [110, 88] width 221 height 43
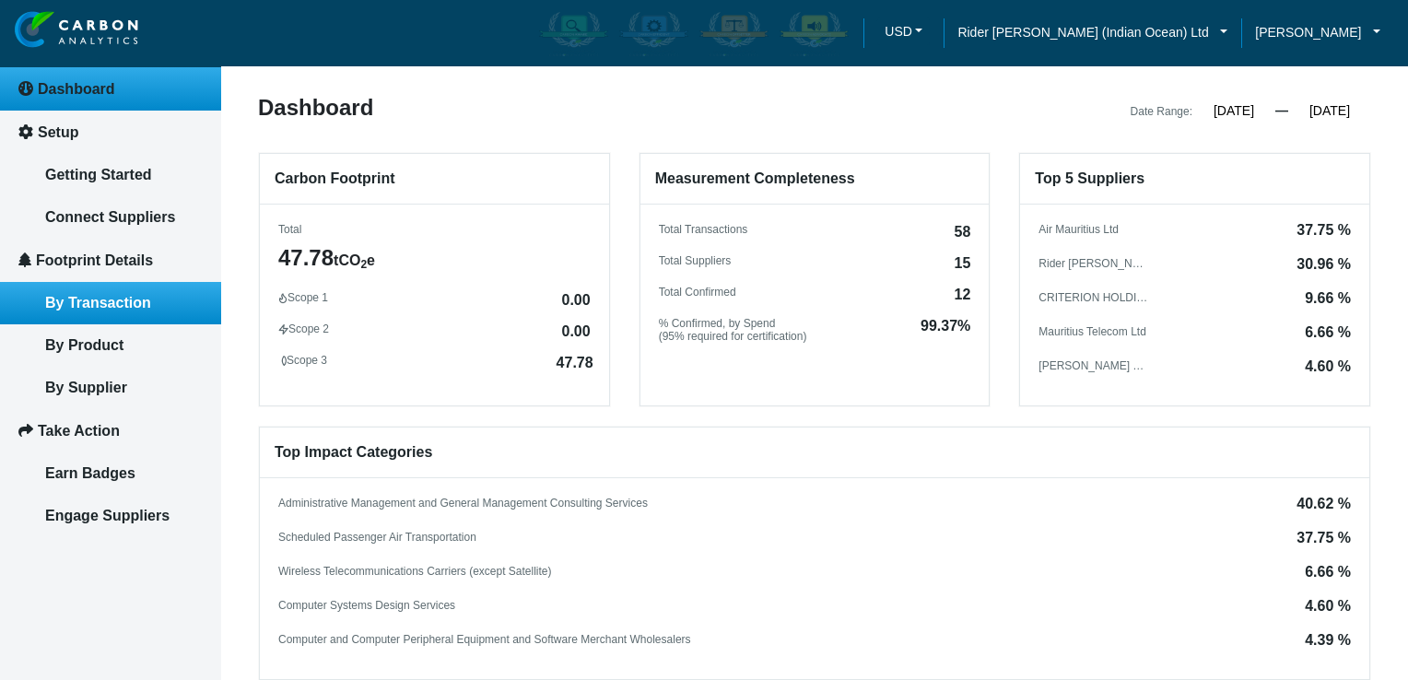
click at [90, 301] on span "By Transaction" at bounding box center [98, 303] width 106 height 16
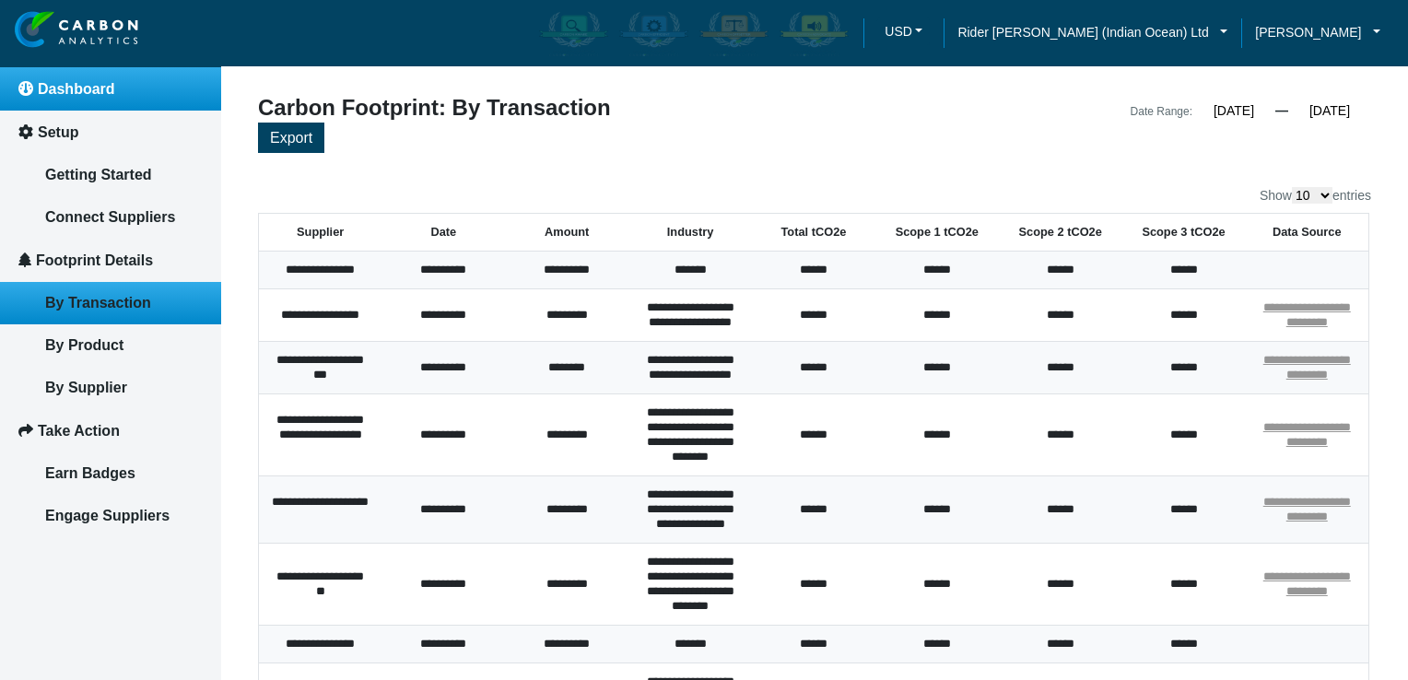
click at [81, 82] on span "Dashboard" at bounding box center [76, 89] width 77 height 16
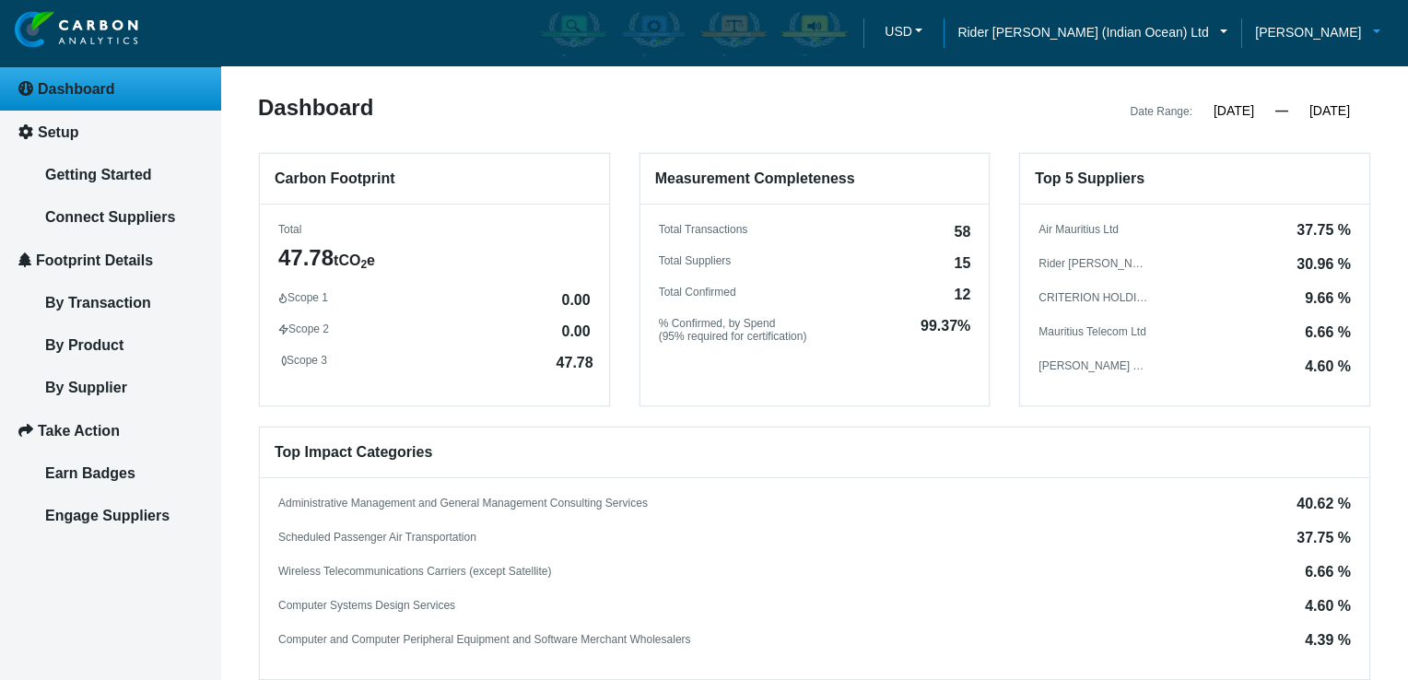
click at [1370, 28] on link "[PERSON_NAME]" at bounding box center [1317, 32] width 153 height 20
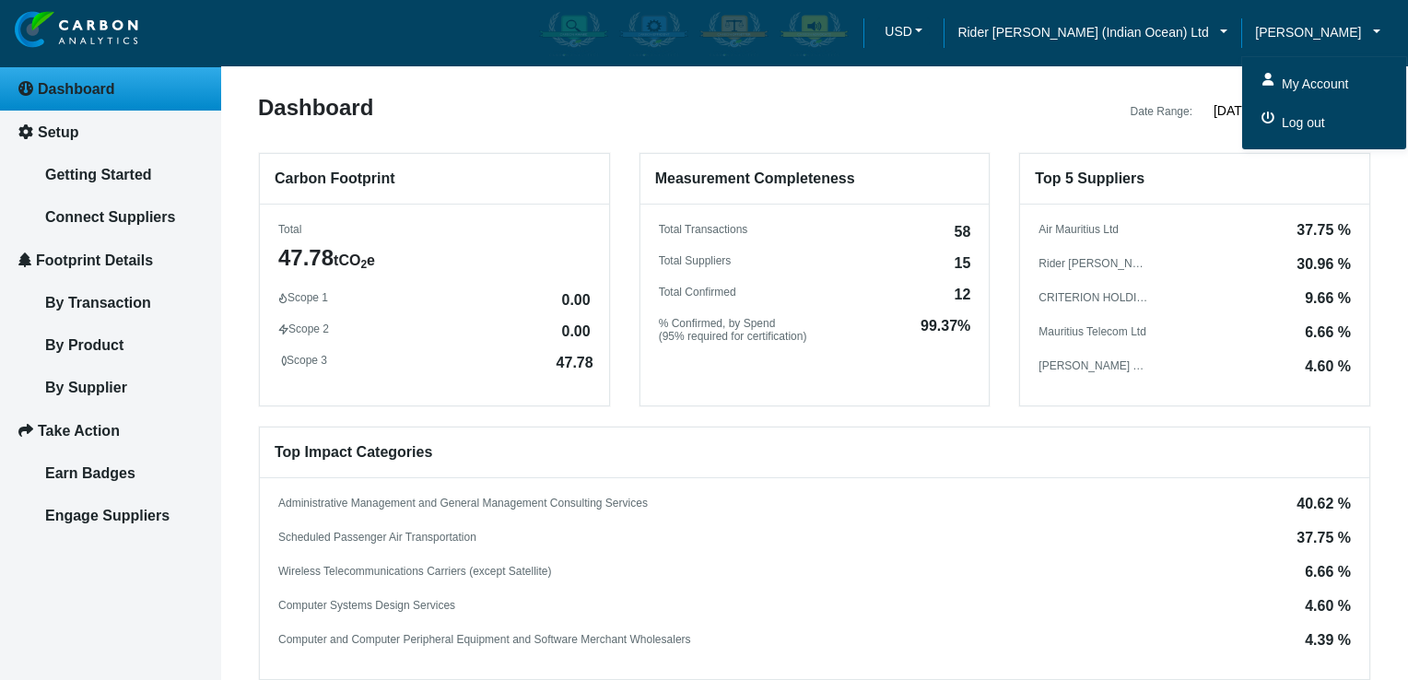
click at [1277, 124] on span "Log out" at bounding box center [1301, 122] width 48 height 20
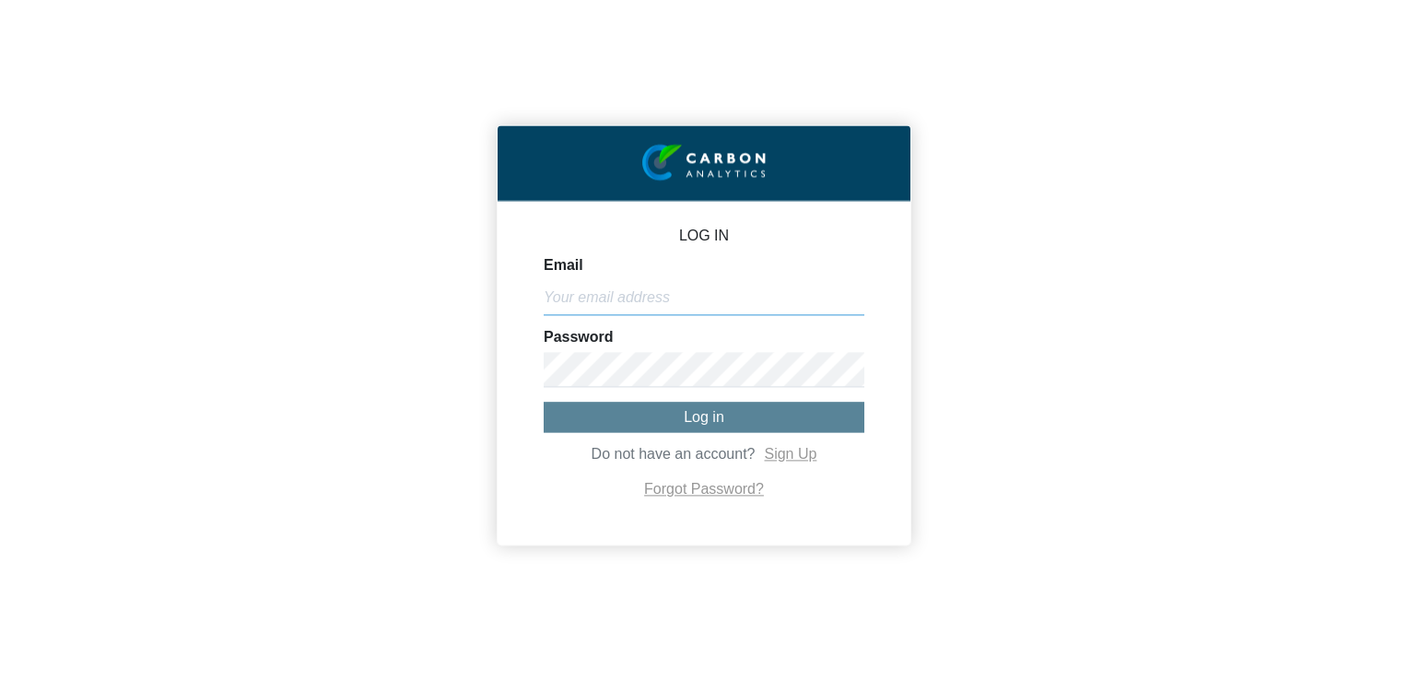
type input "[PERSON_NAME][EMAIL_ADDRESS][PERSON_NAME][DOMAIN_NAME]"
